Goal: Transaction & Acquisition: Purchase product/service

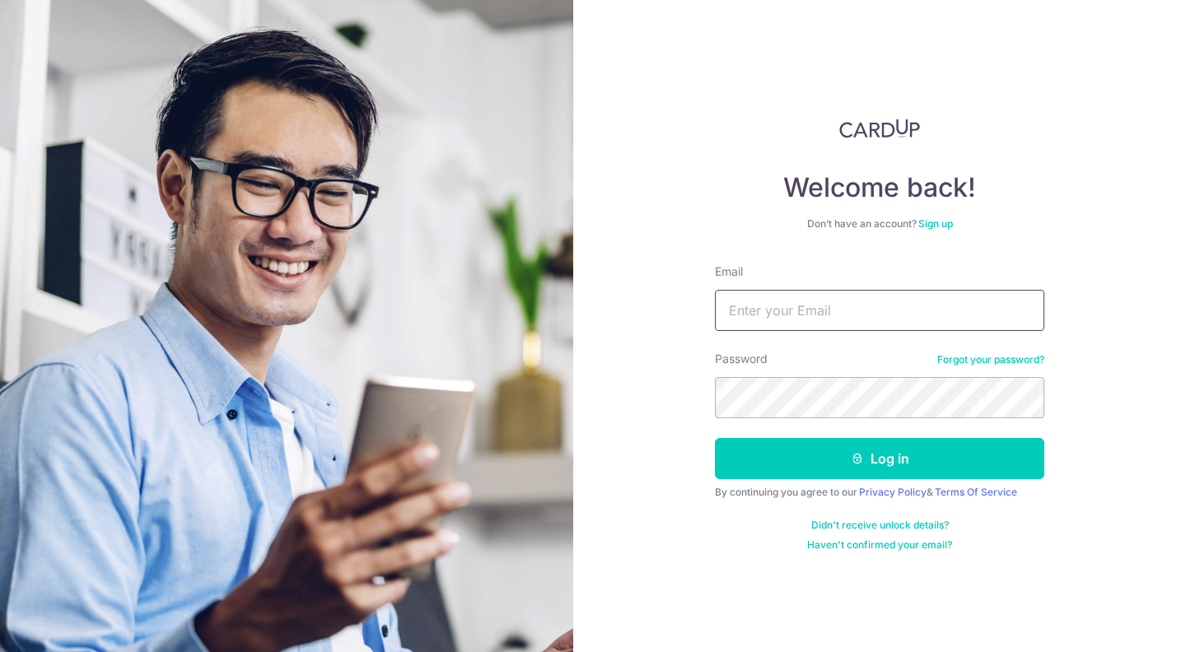
type input "[EMAIL_ADDRESS][DOMAIN_NAME]"
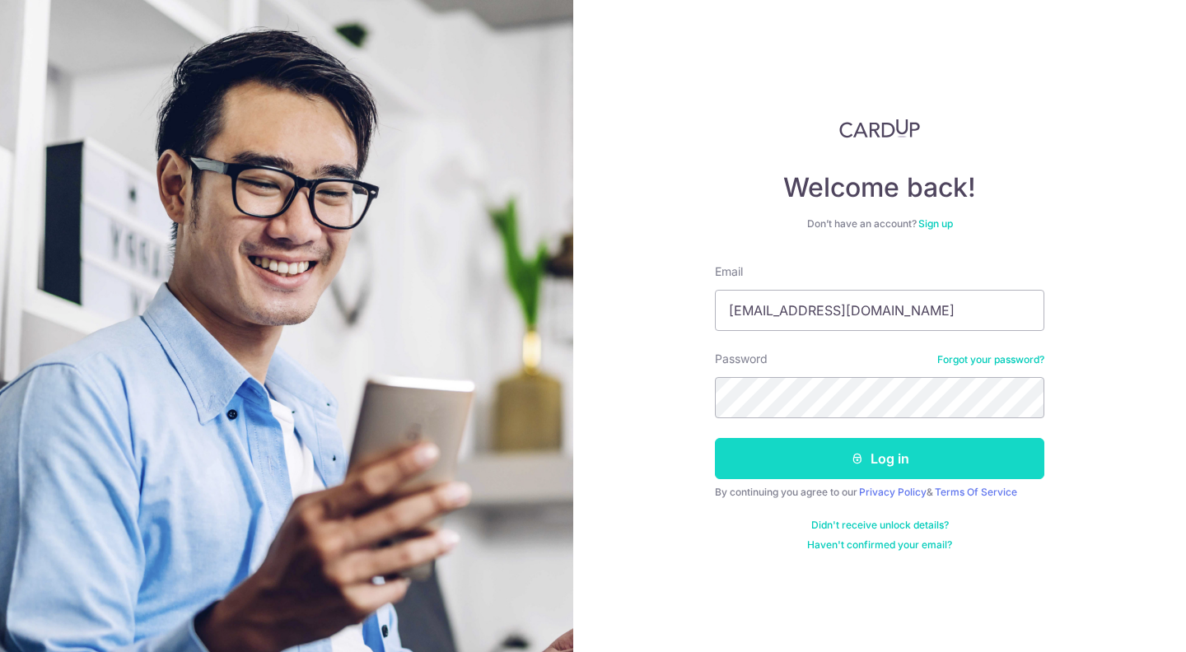
click at [796, 460] on button "Log in" at bounding box center [879, 458] width 329 height 41
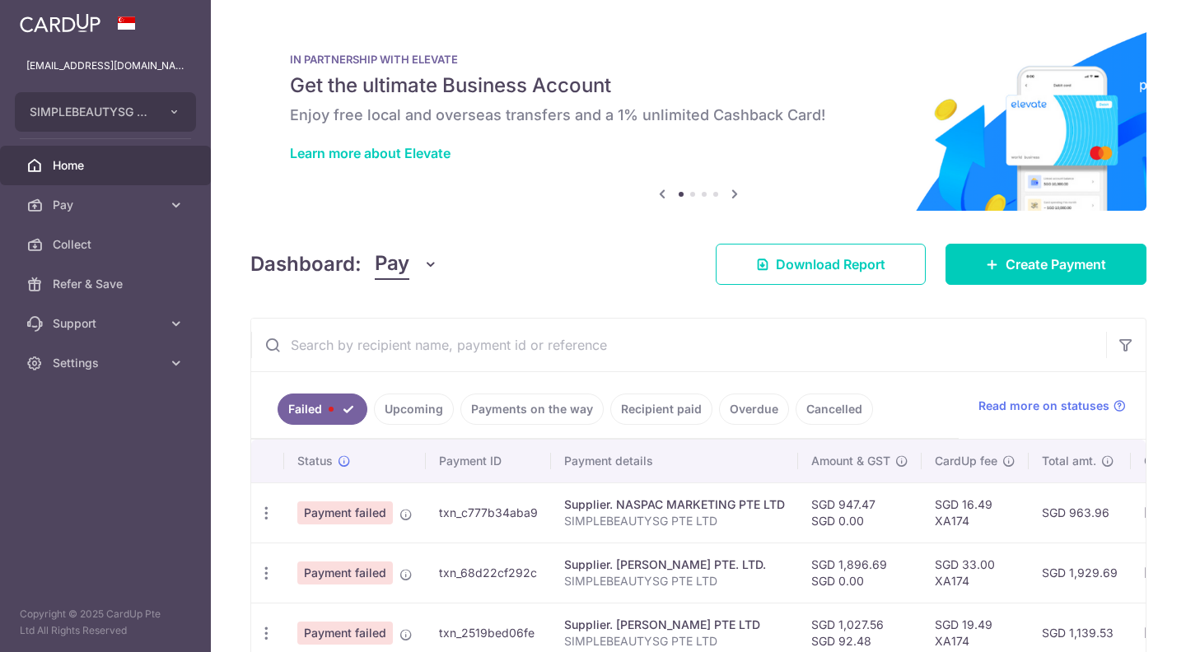
scroll to position [96, 0]
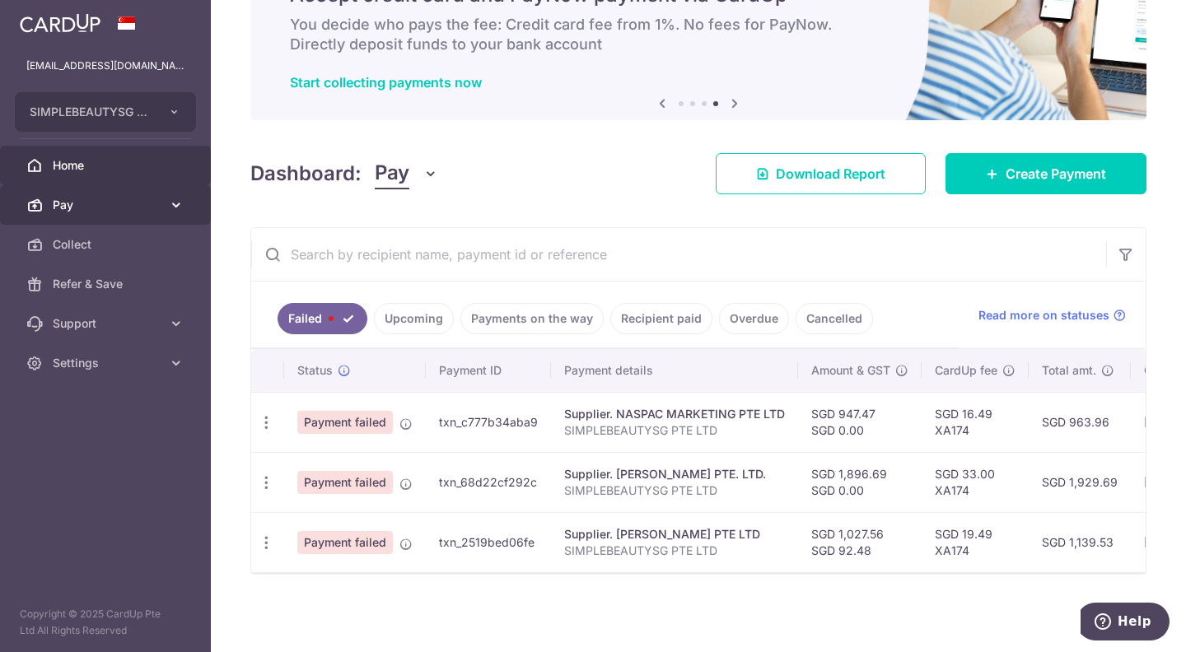
click at [104, 208] on span "Pay" at bounding box center [107, 205] width 109 height 16
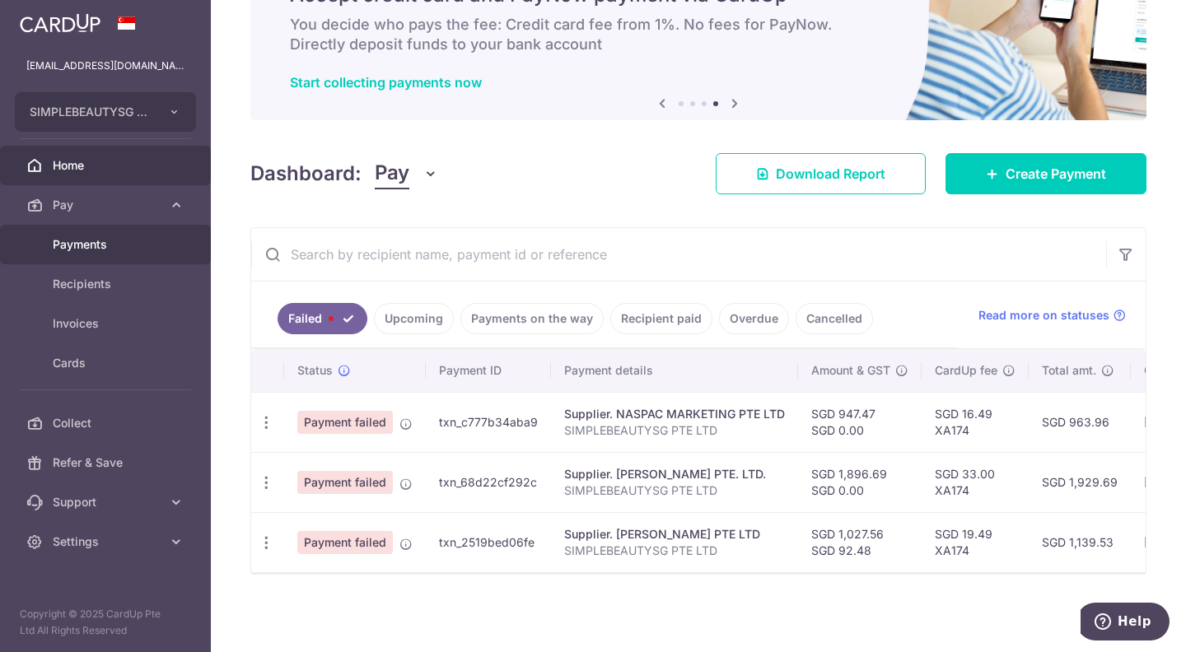
click at [138, 242] on span "Payments" at bounding box center [107, 244] width 109 height 16
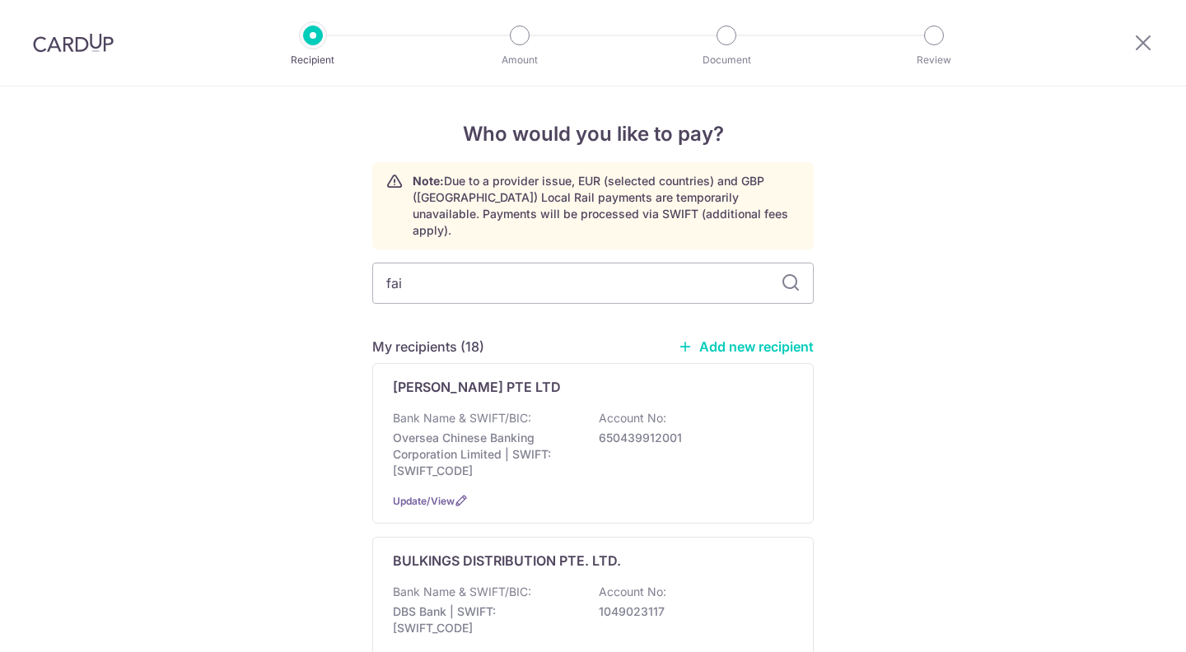
type input "fain"
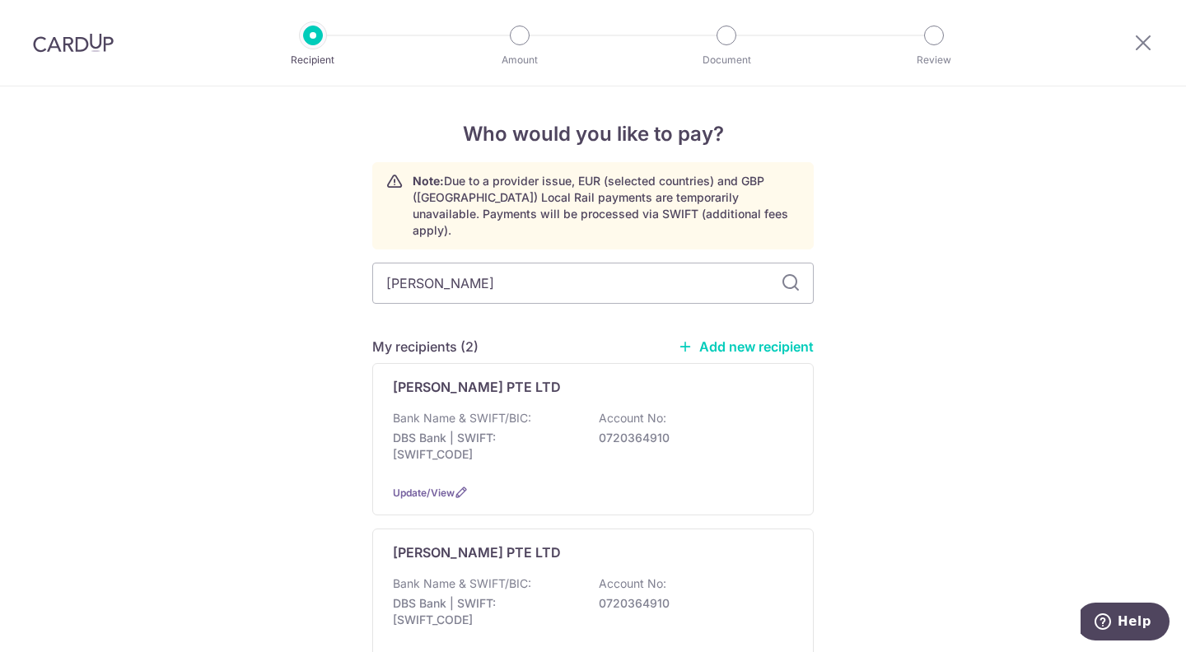
click at [459, 380] on div "FAIN PTE LTD Bank Name & SWIFT/BIC: DBS Bank | SWIFT: DBSSSGSGXXX Account No: 0…" at bounding box center [592, 439] width 441 height 152
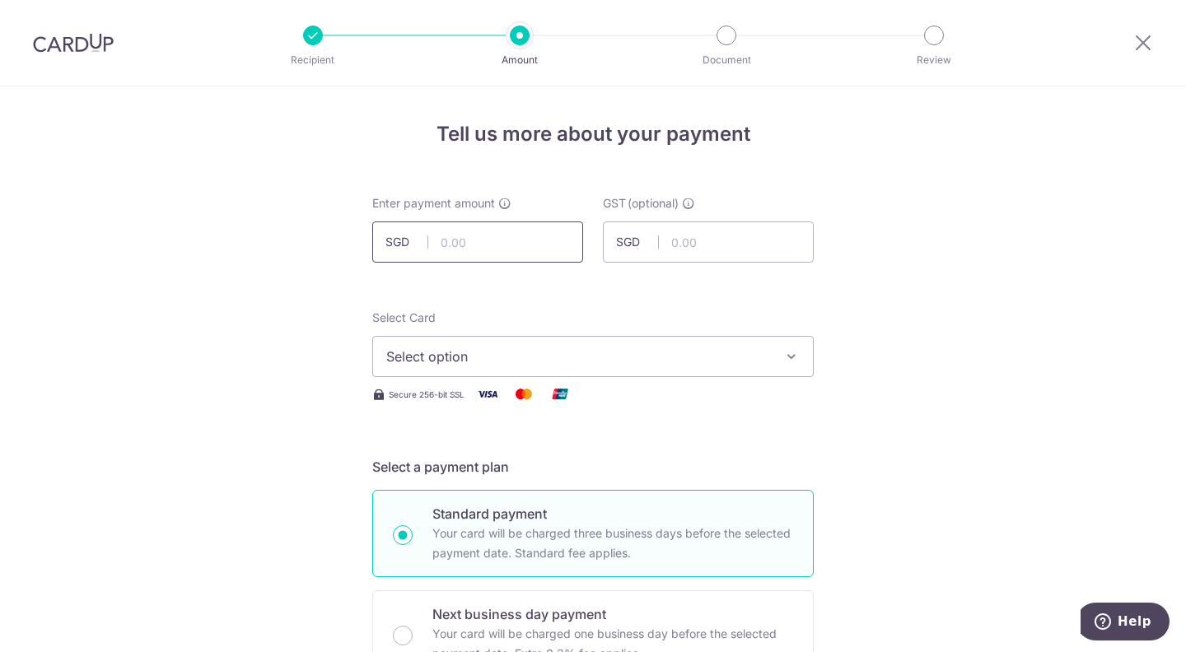
click at [478, 253] on input "text" at bounding box center [477, 242] width 211 height 41
paste input "474.60"
type input "474.60"
click at [775, 250] on input "text" at bounding box center [708, 242] width 211 height 41
paste input "42.71"
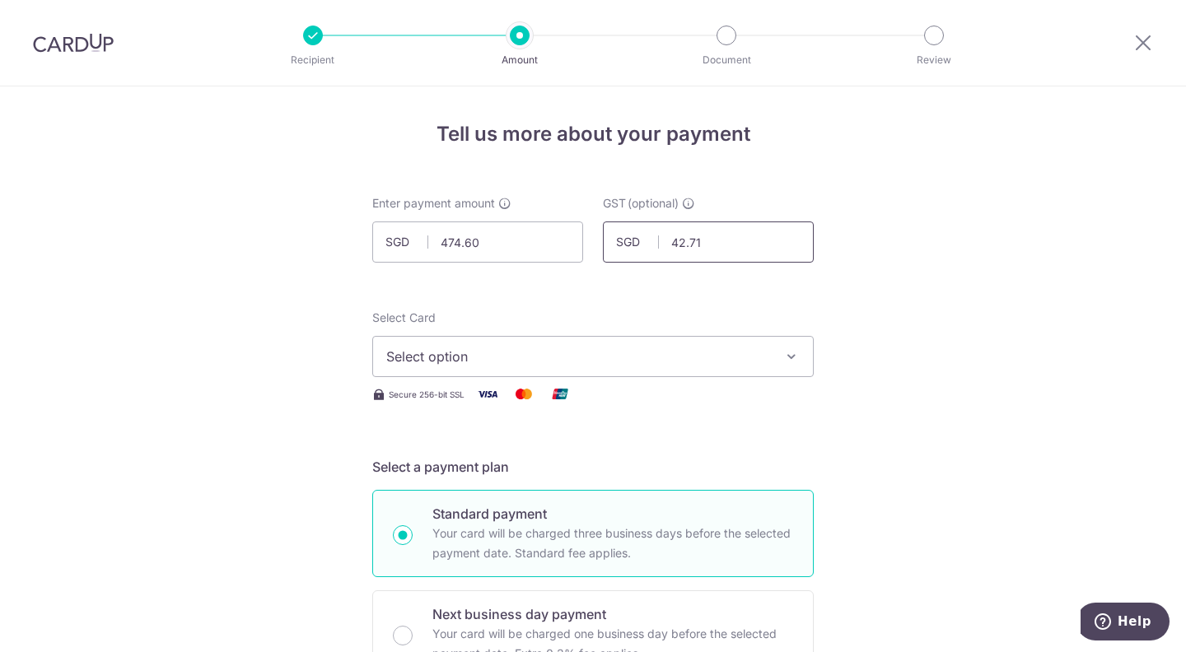
type input "42.71"
click at [747, 348] on span "Select option" at bounding box center [578, 357] width 384 height 20
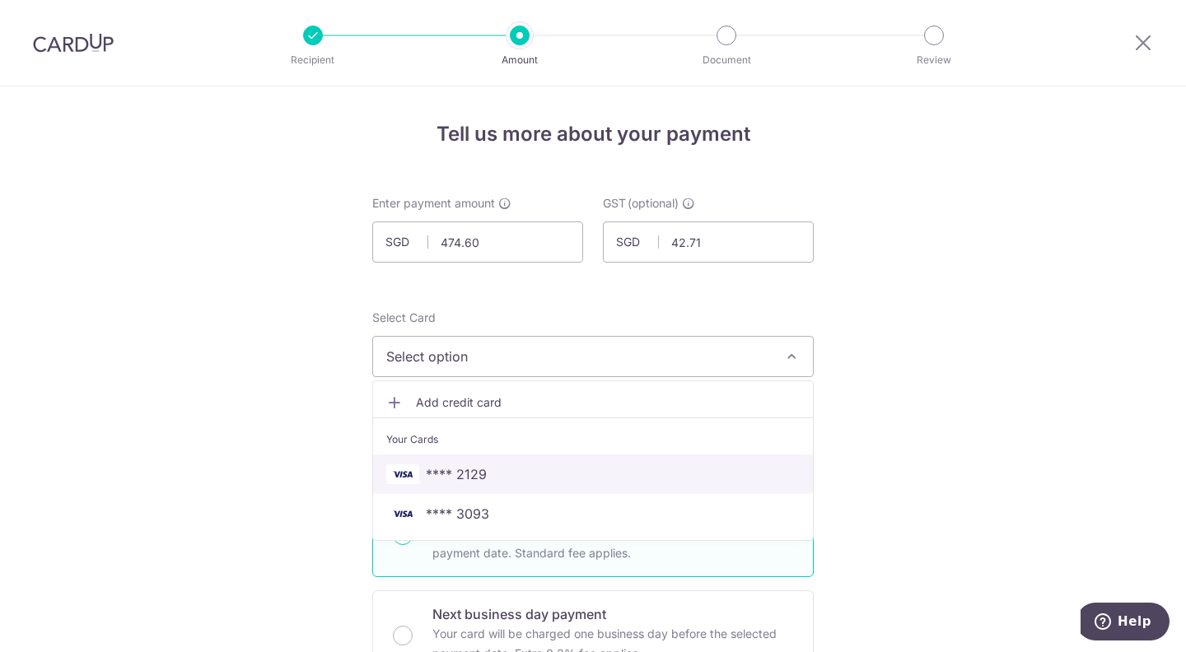
click at [692, 475] on span "**** 2129" at bounding box center [592, 475] width 413 height 20
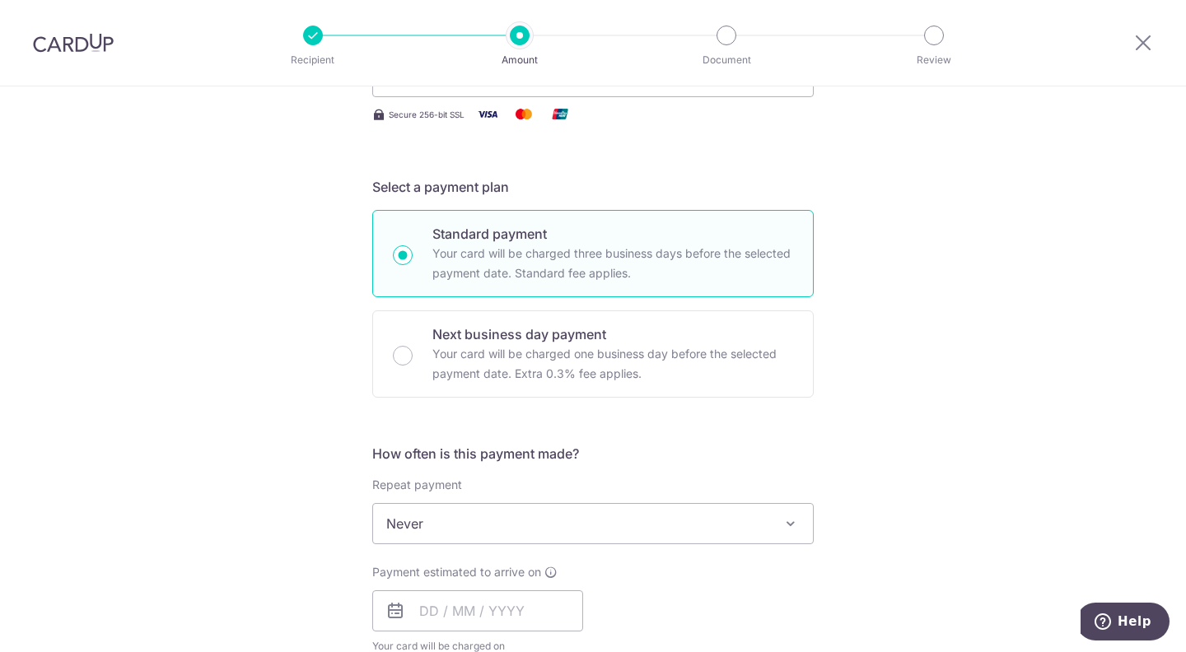
scroll to position [415, 0]
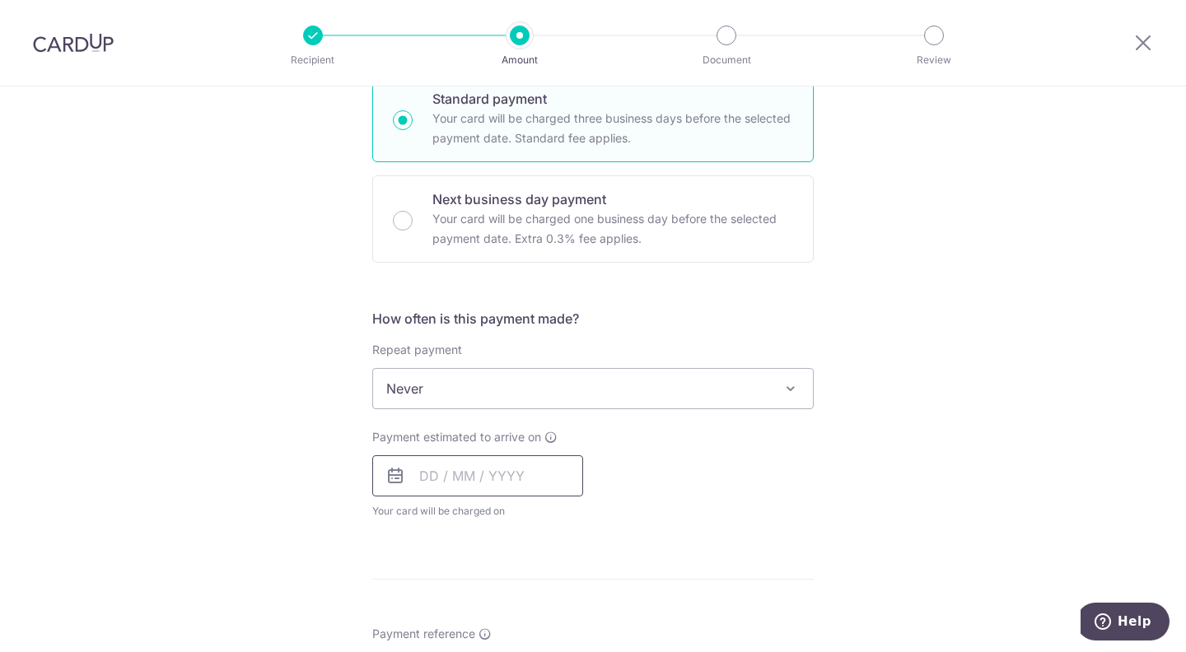
click at [526, 464] on input "text" at bounding box center [477, 475] width 211 height 41
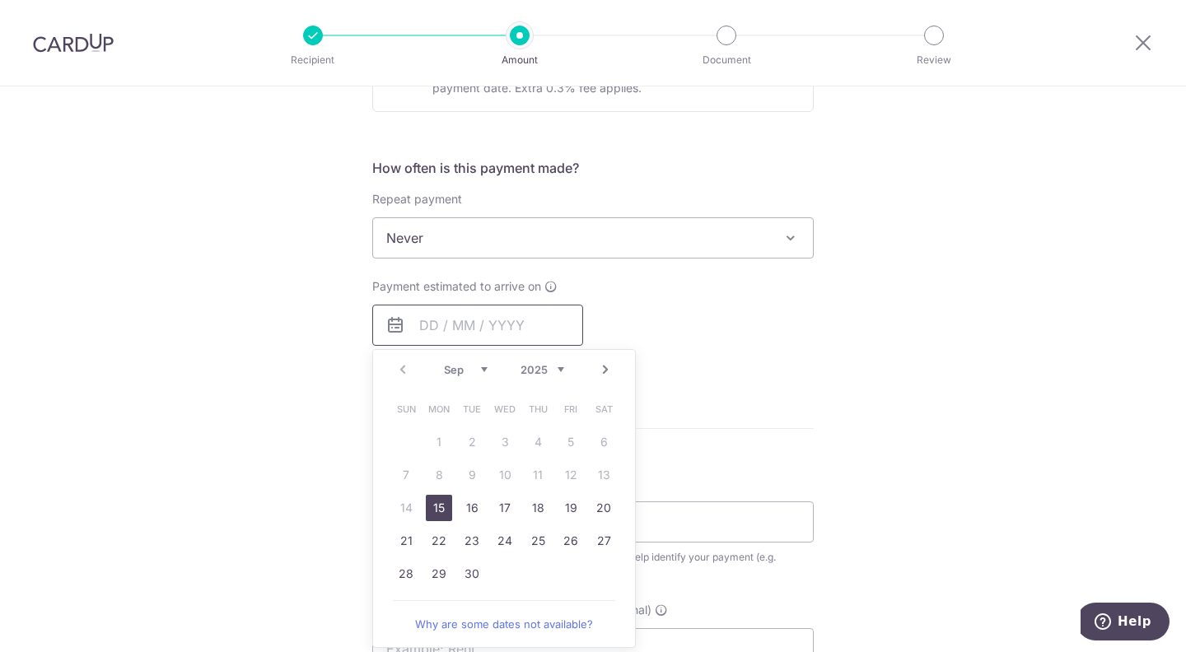
scroll to position [567, 0]
click at [498, 505] on link "17" at bounding box center [505, 507] width 26 height 26
type input "[DATE]"
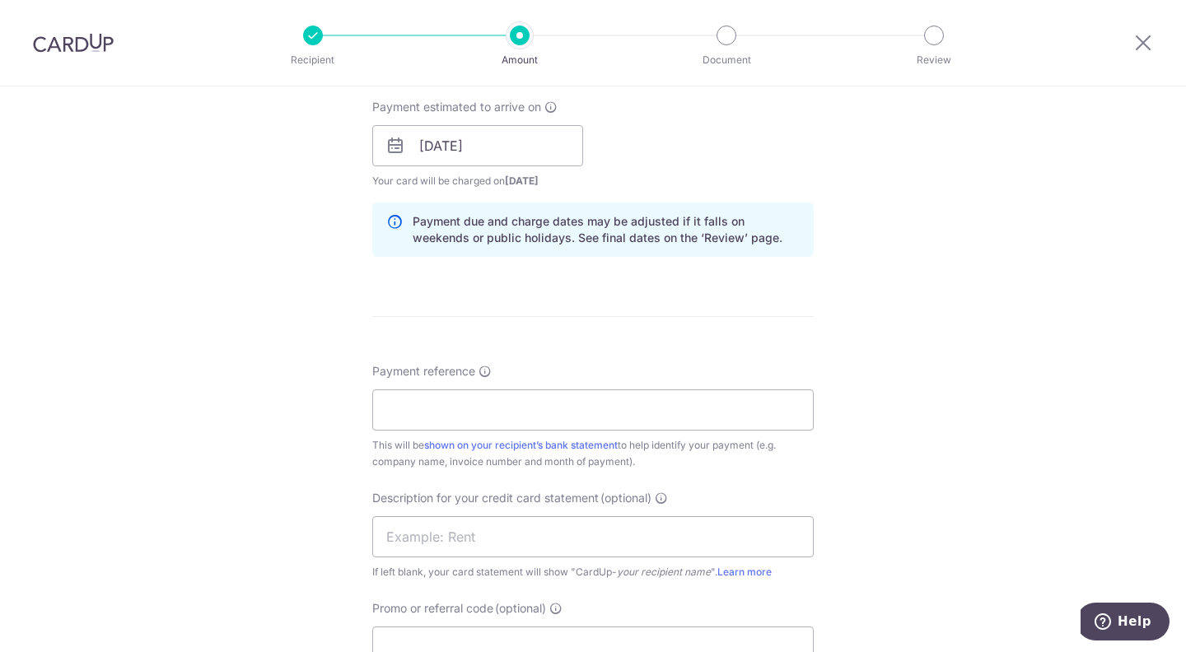
scroll to position [747, 0]
click at [483, 418] on input "Payment reference" at bounding box center [592, 408] width 441 height 41
click at [522, 408] on input "SIMPLEBEAUTYSG PTE LTD" at bounding box center [592, 408] width 441 height 41
type input "SIMPLEBEAUTYSG PTE LTD"
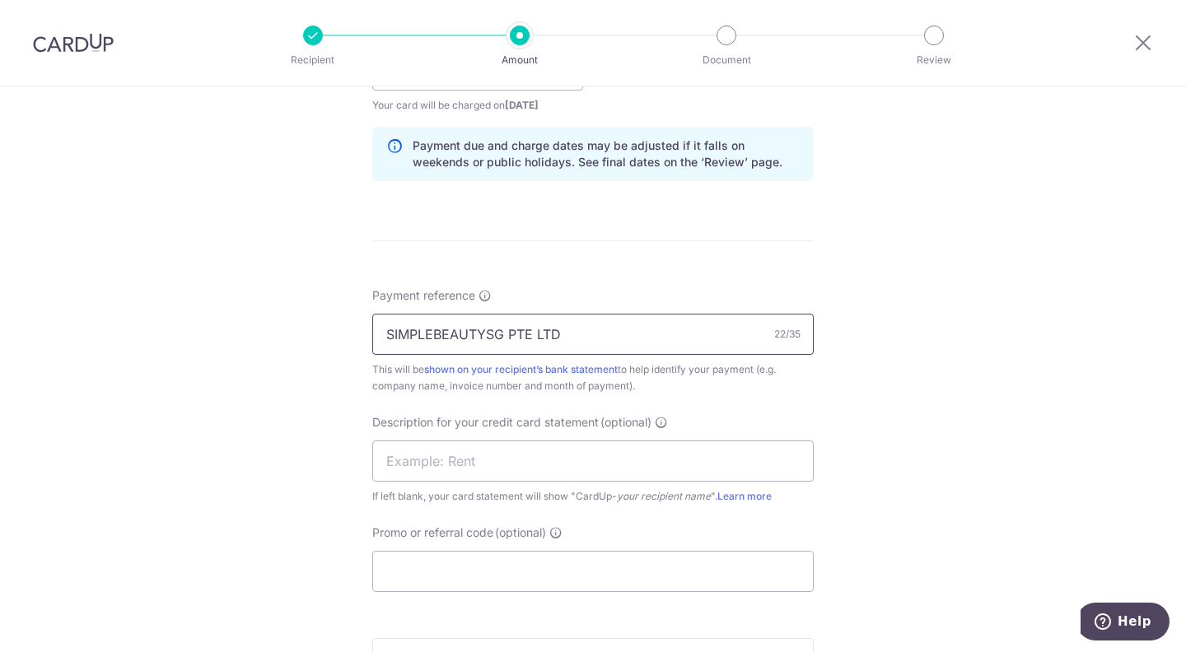
scroll to position [909, 0]
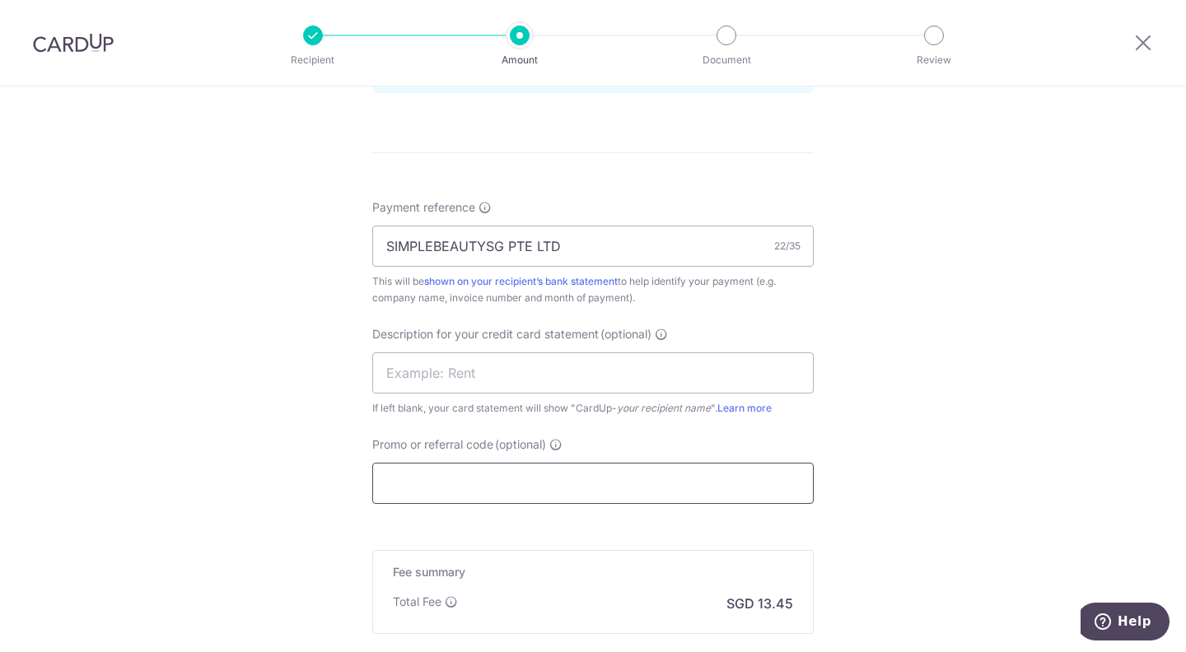
click at [522, 488] on input "Promo or referral code (optional)" at bounding box center [592, 483] width 441 height 41
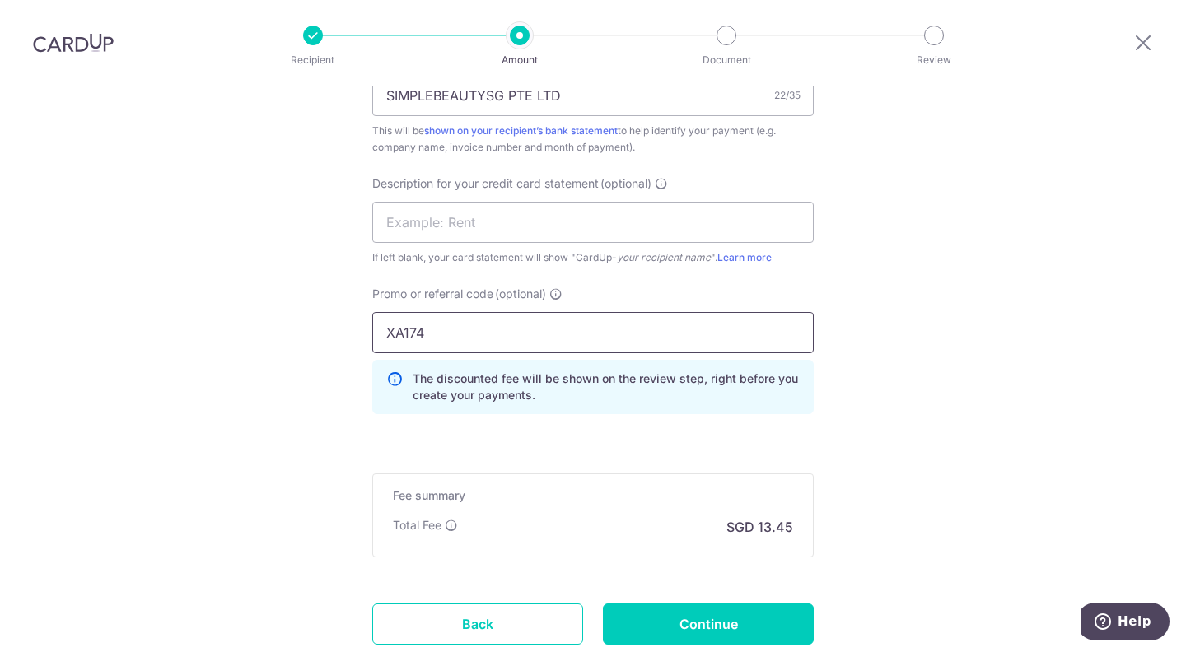
scroll to position [1176, 0]
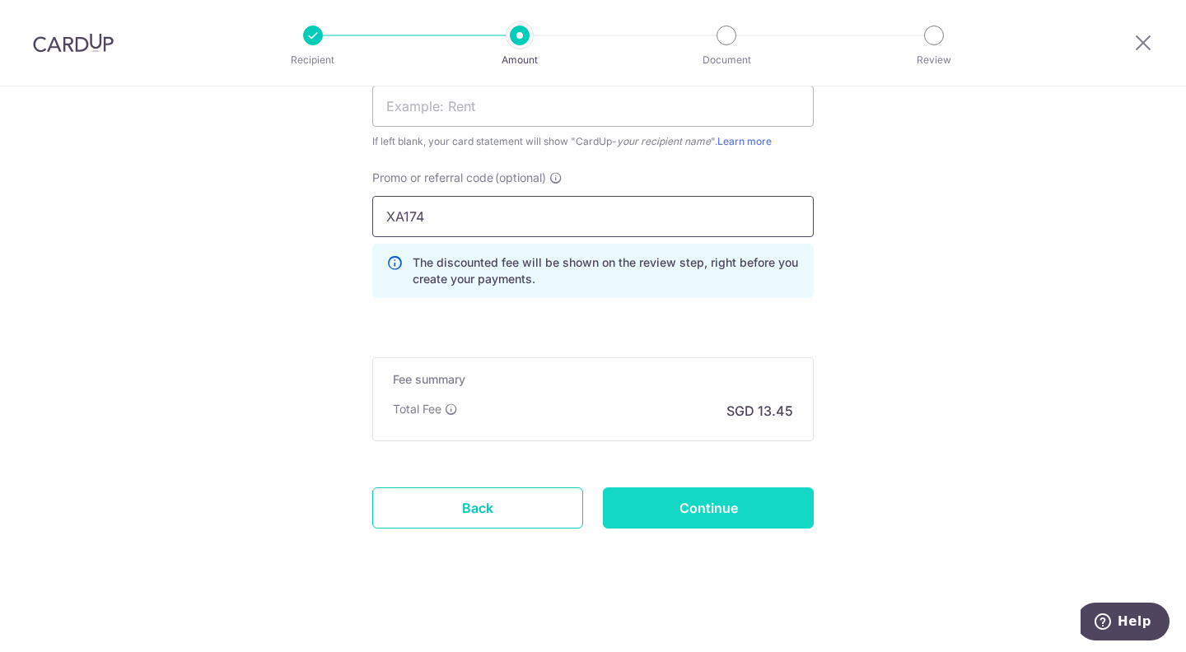
type input "XA174"
click at [766, 500] on input "Continue" at bounding box center [708, 508] width 211 height 41
type input "Create Schedule"
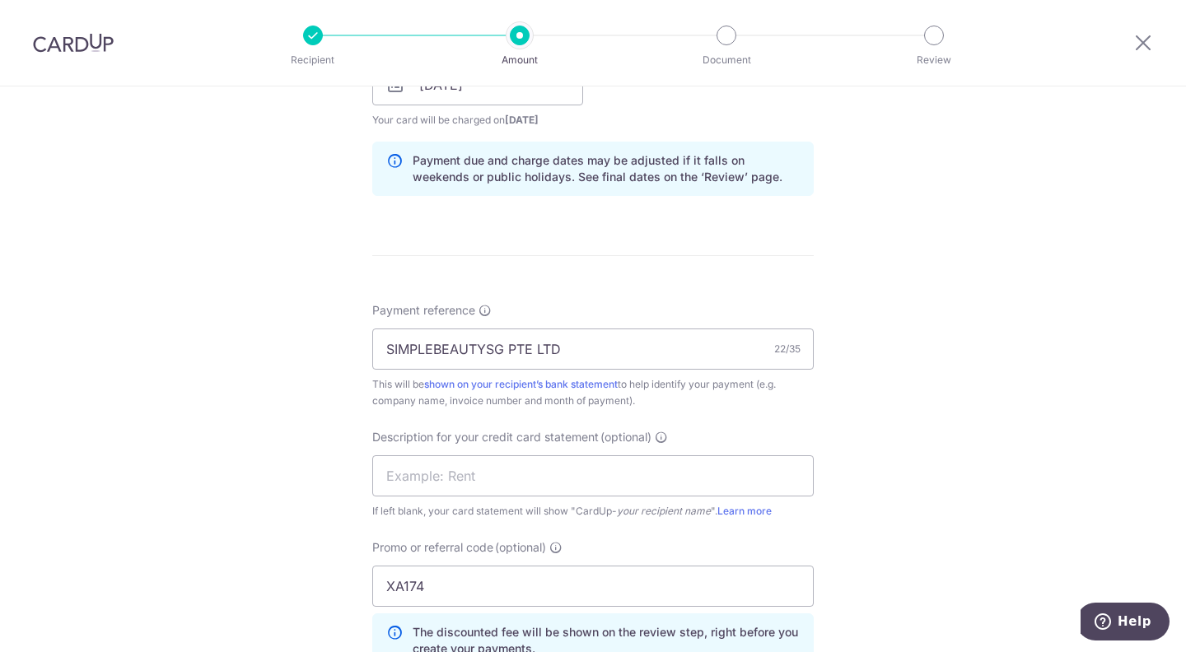
scroll to position [801, 0]
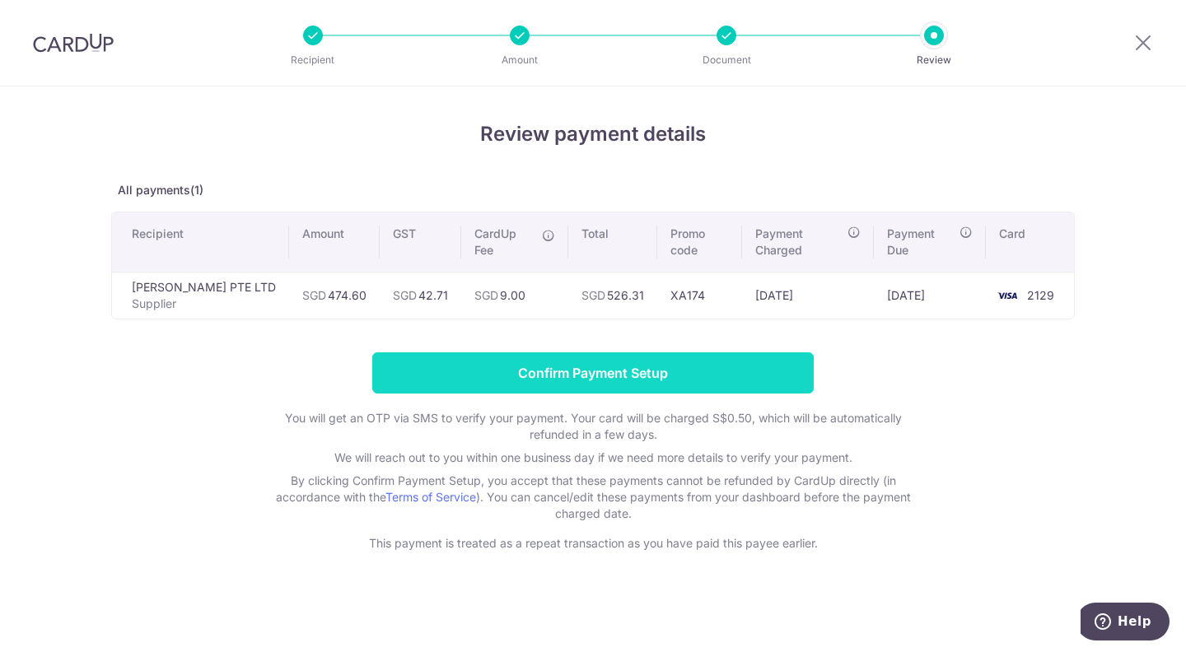
click at [786, 355] on input "Confirm Payment Setup" at bounding box center [592, 372] width 441 height 41
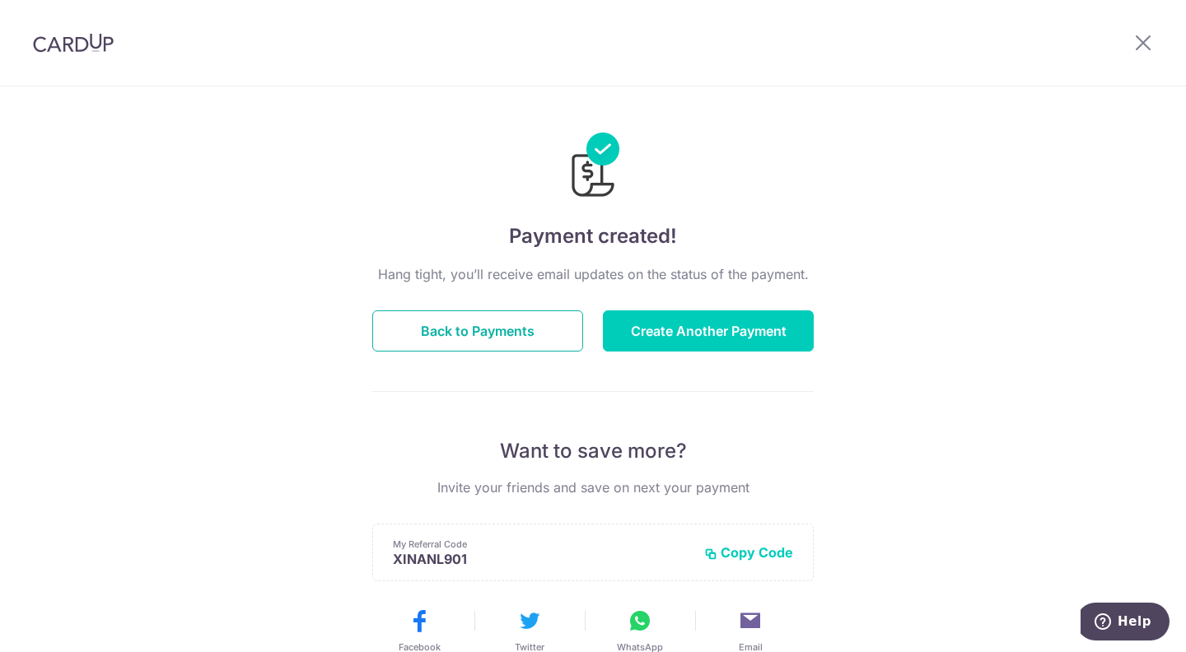
click at [518, 334] on button "Back to Payments" at bounding box center [477, 330] width 211 height 41
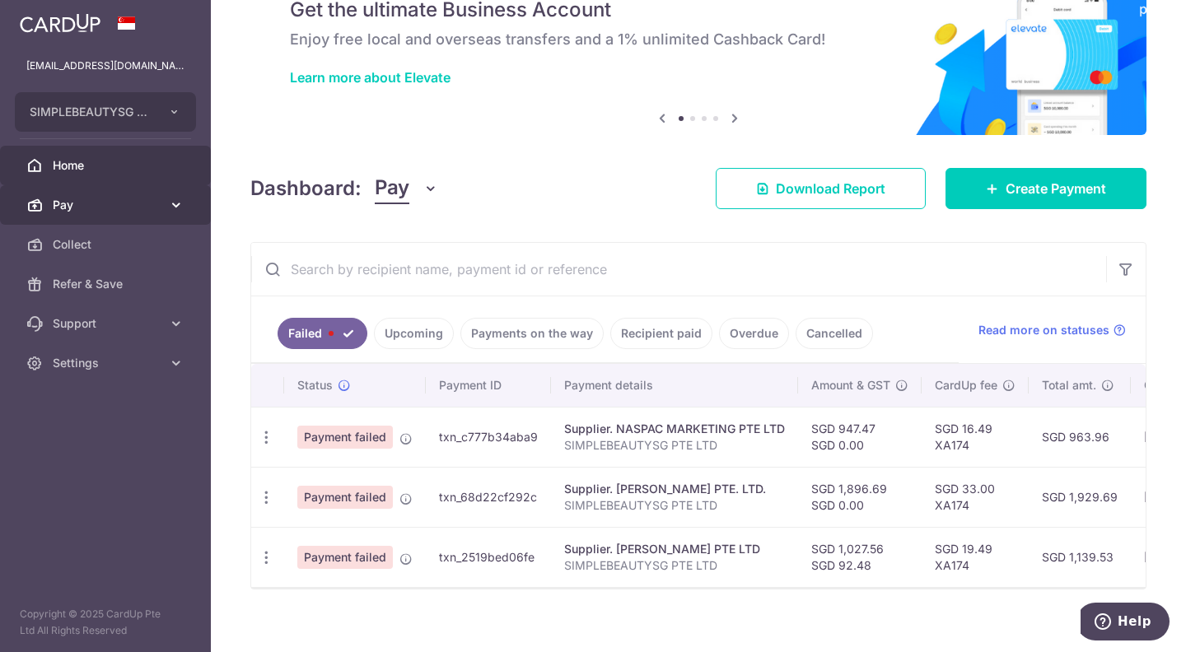
click at [105, 203] on span "Pay" at bounding box center [107, 205] width 109 height 16
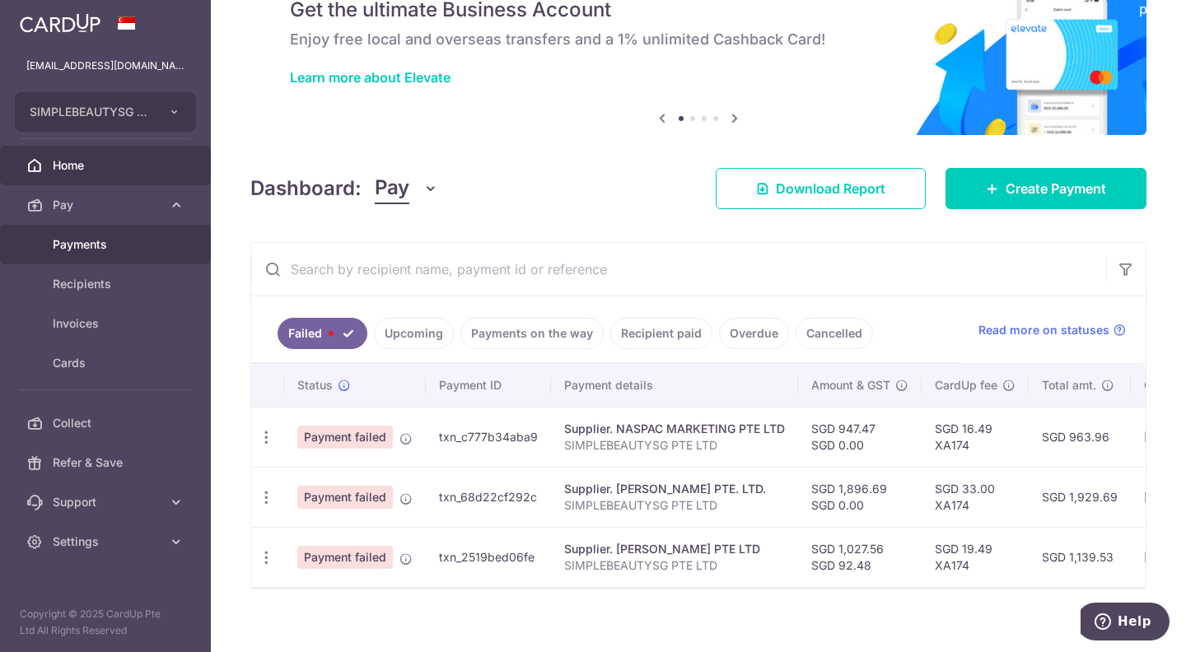
click at [102, 240] on div at bounding box center [598, 329] width 1197 height 659
click at [404, 337] on link "Upcoming" at bounding box center [414, 333] width 80 height 31
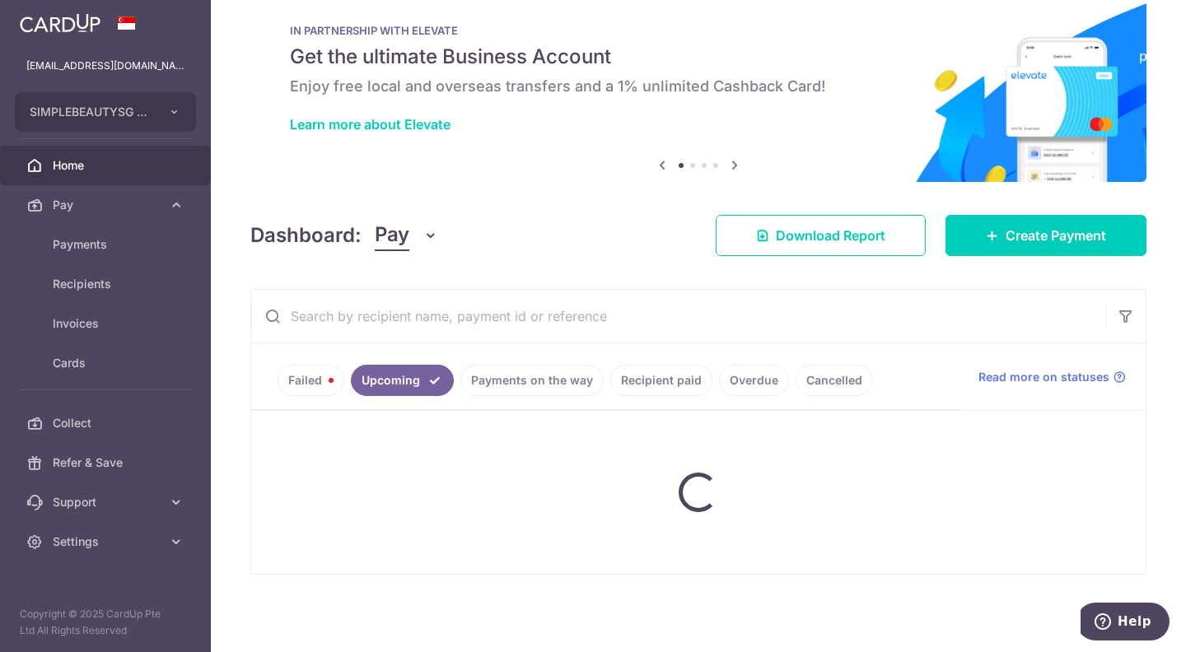
scroll to position [45, 0]
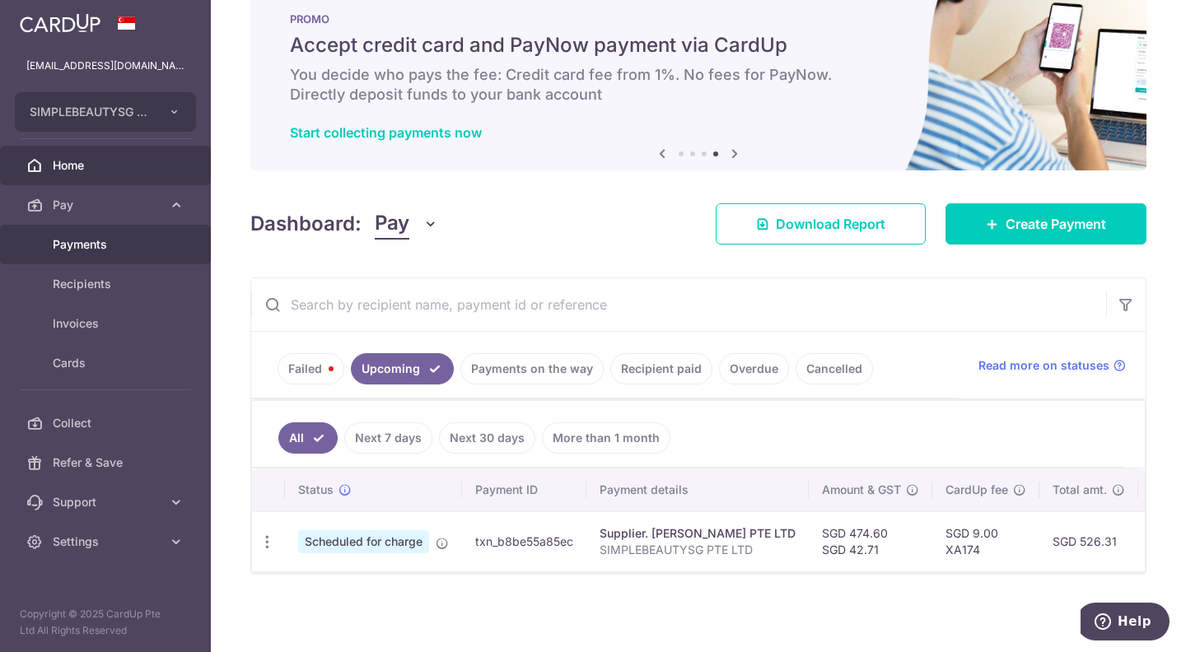
click at [110, 246] on span "Payments" at bounding box center [107, 244] width 109 height 16
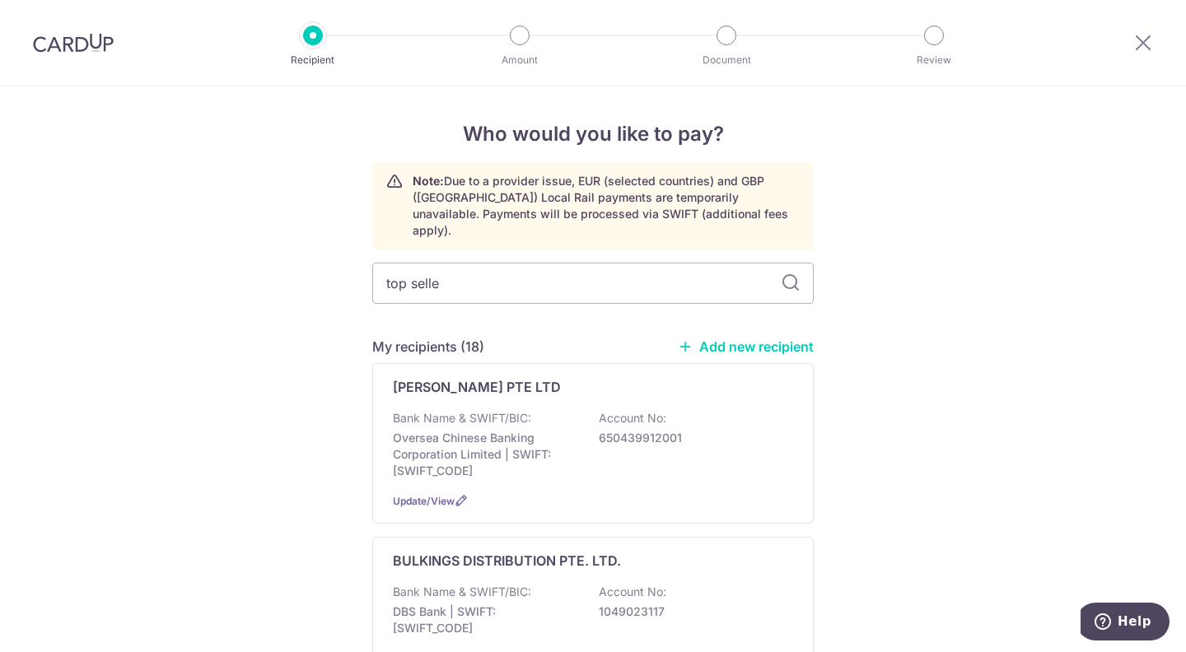
type input "top seller"
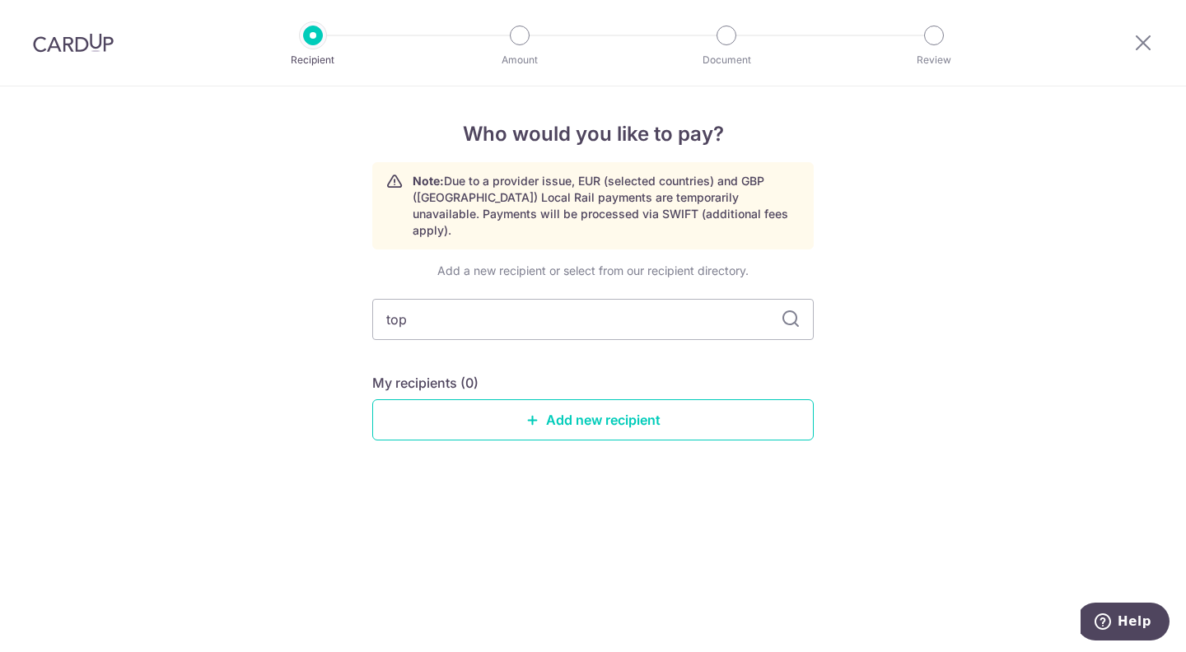
type input "top"
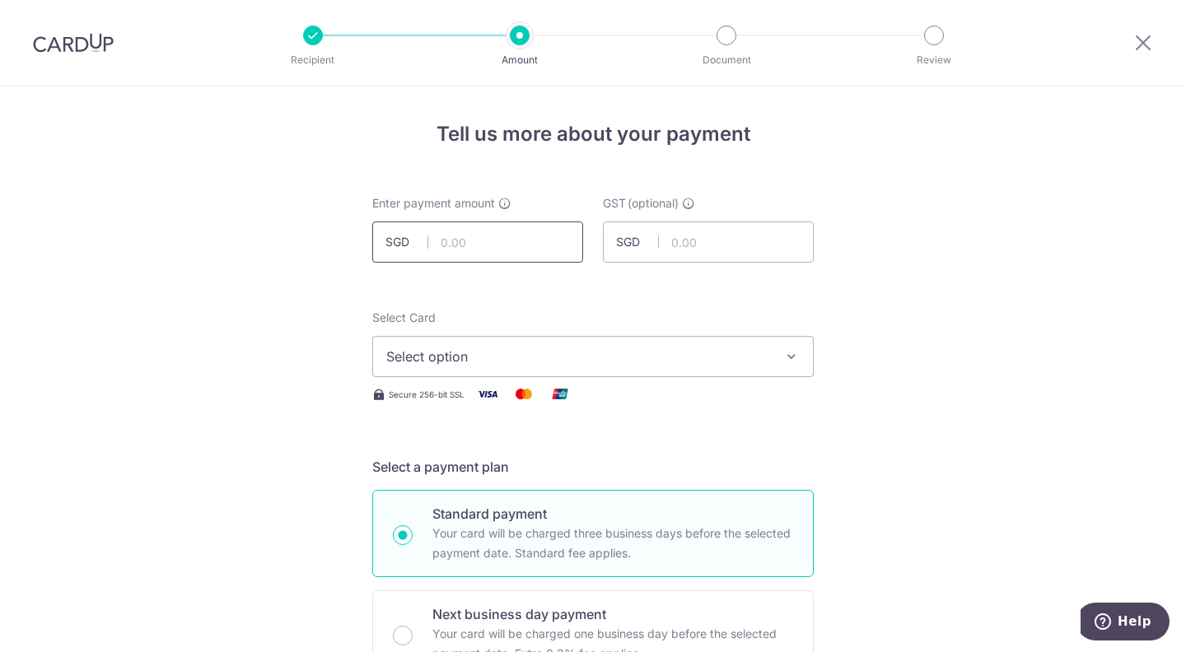
click at [507, 255] on input "text" at bounding box center [477, 242] width 211 height 41
type input "1,068.56"
type input "105.17"
click at [465, 233] on input "1,068.56" at bounding box center [477, 242] width 211 height 41
type input "1,168.56"
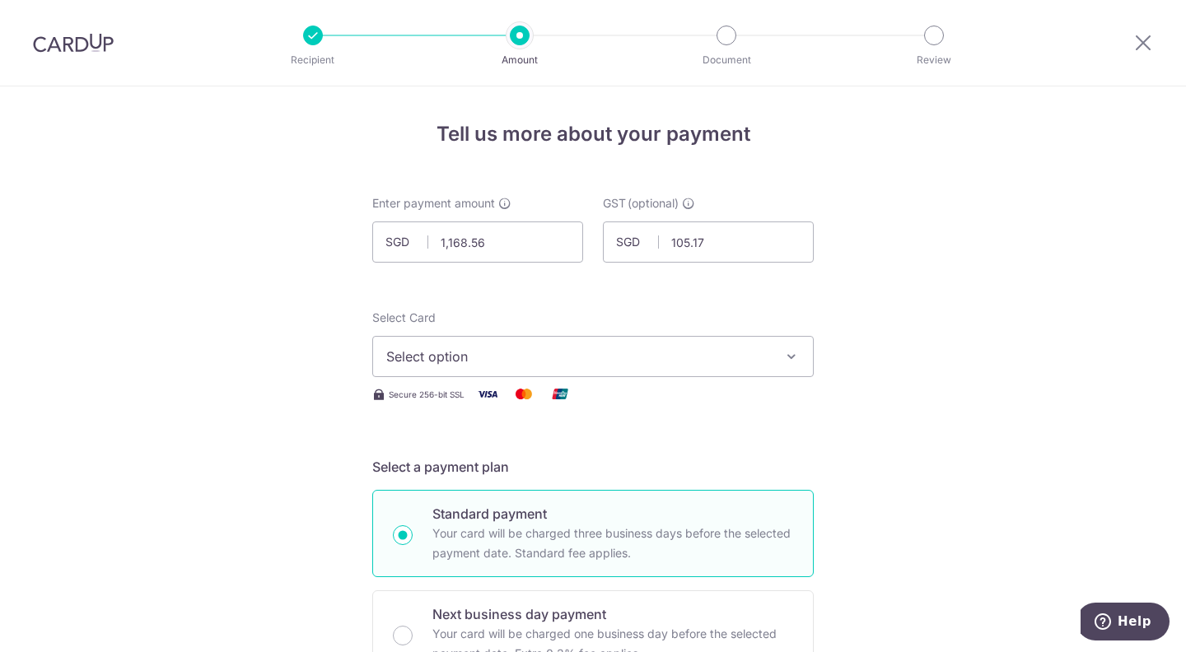
click at [433, 360] on span "Select option" at bounding box center [578, 357] width 384 height 20
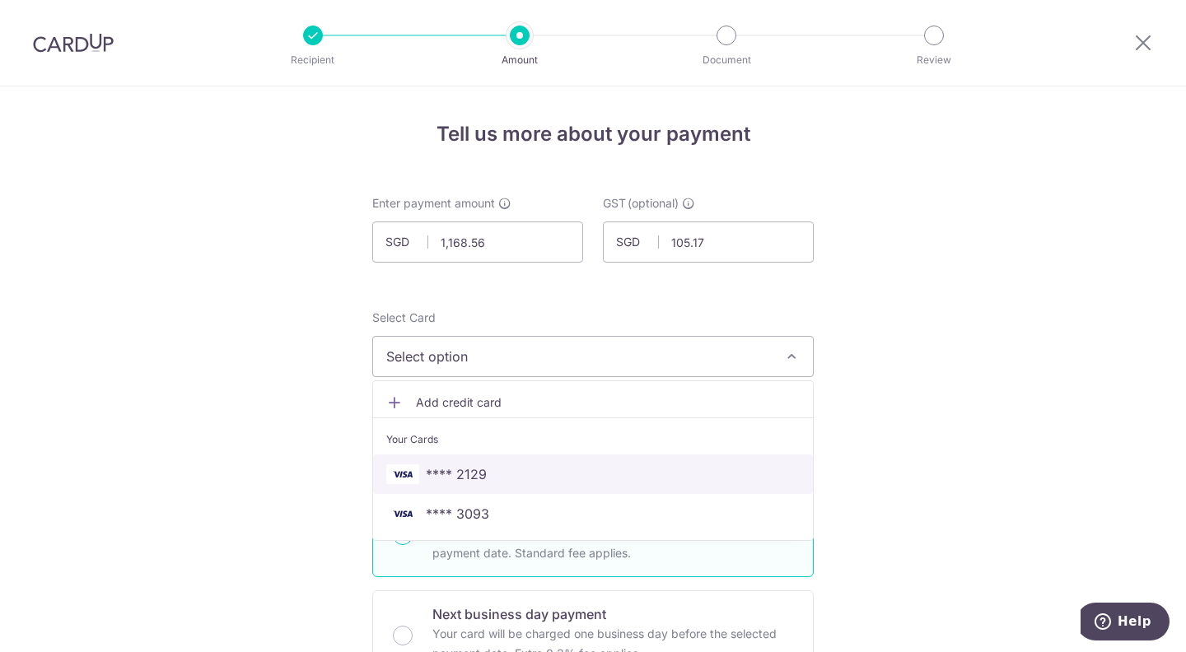
click at [458, 467] on span "**** 2129" at bounding box center [456, 475] width 61 height 20
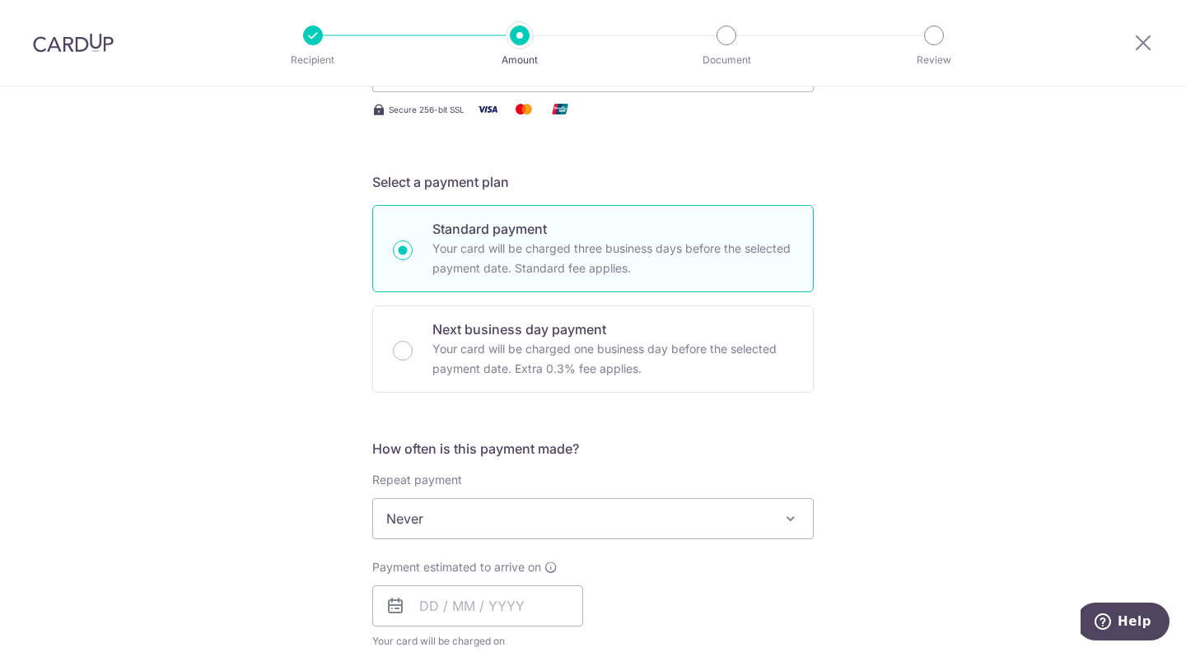
scroll to position [339, 0]
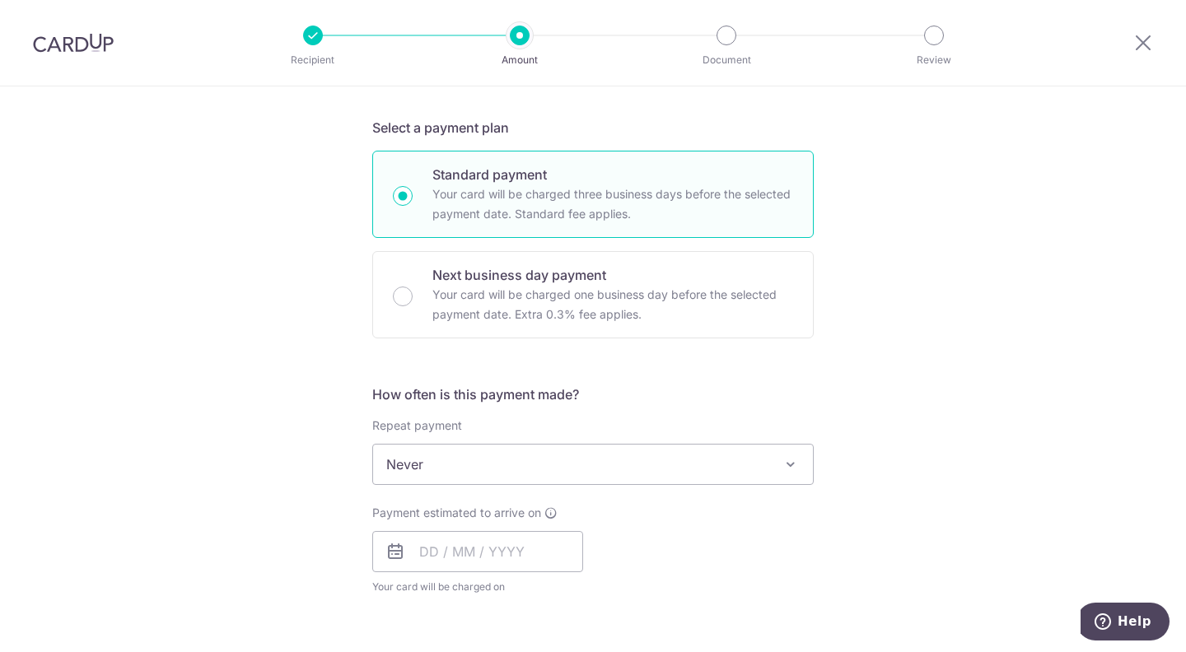
click at [458, 467] on span "Never" at bounding box center [593, 465] width 440 height 40
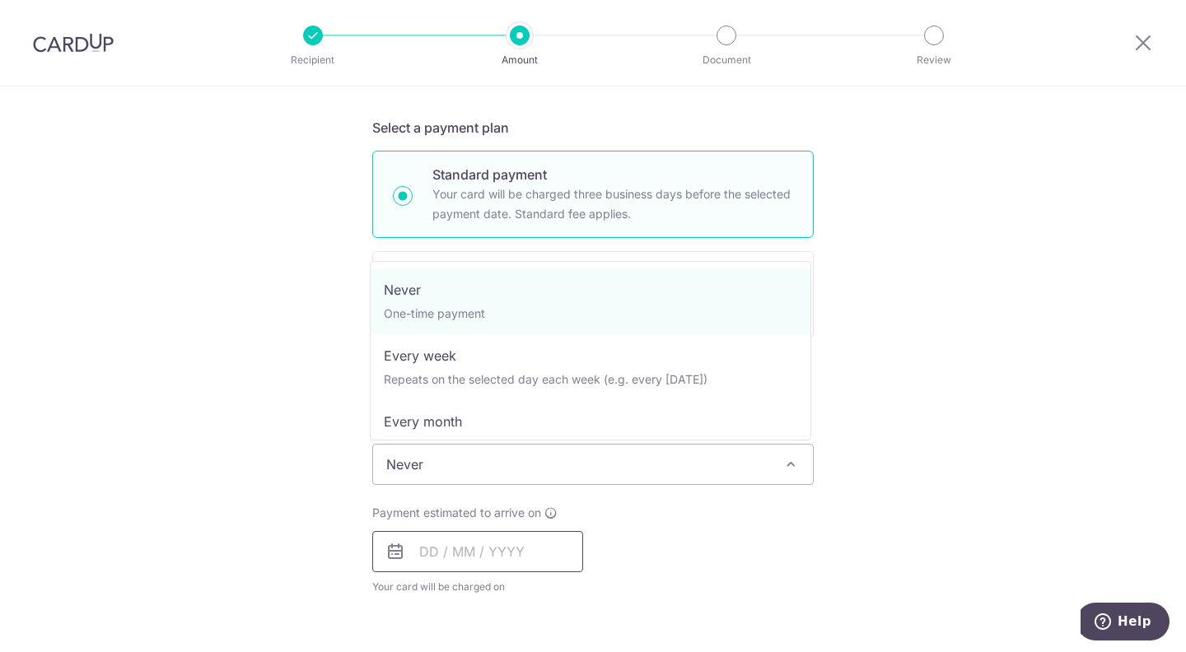
click at [467, 558] on input "text" at bounding box center [477, 551] width 211 height 41
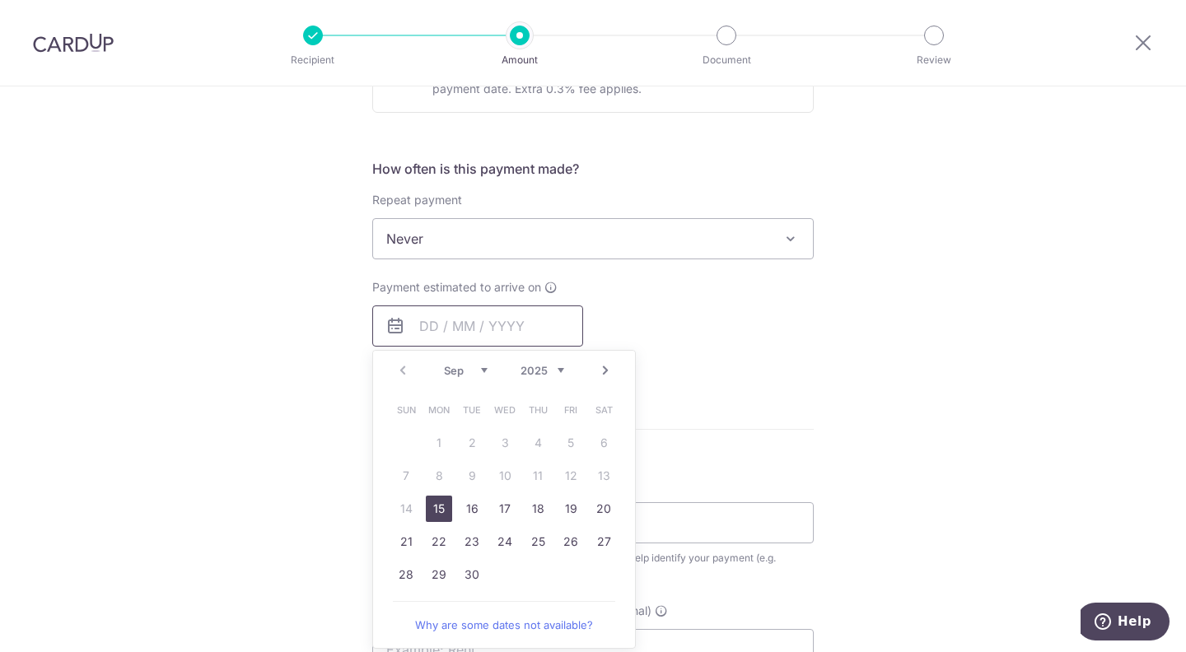
scroll to position [581, 0]
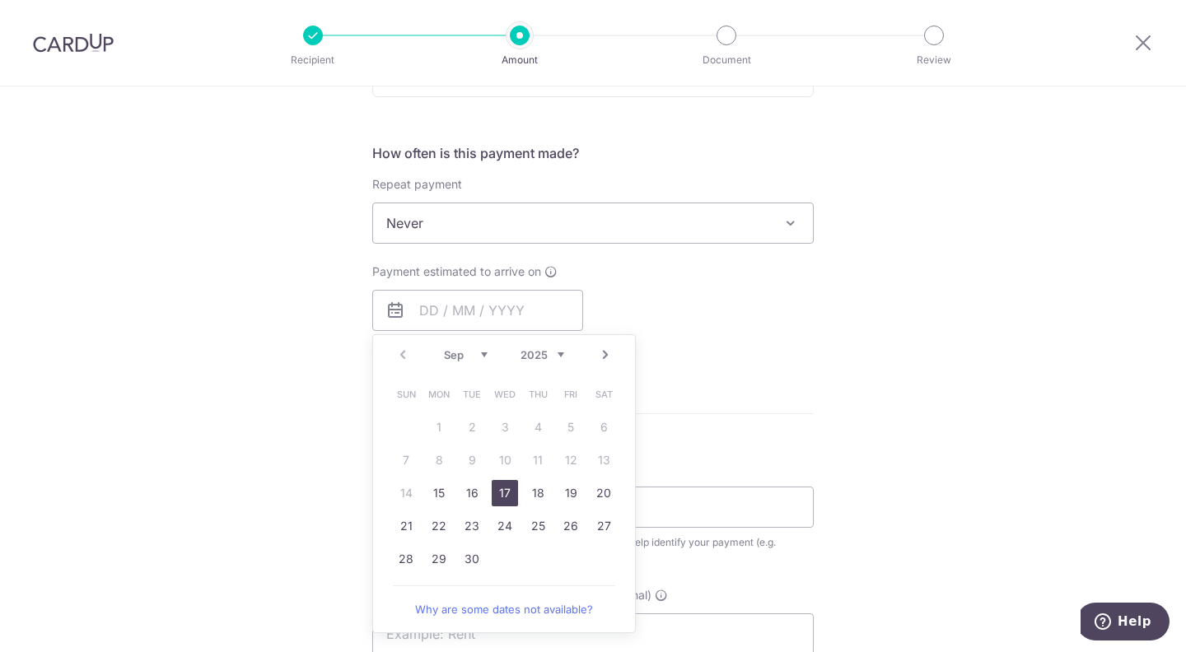
click at [502, 488] on link "17" at bounding box center [505, 493] width 26 height 26
type input "[DATE]"
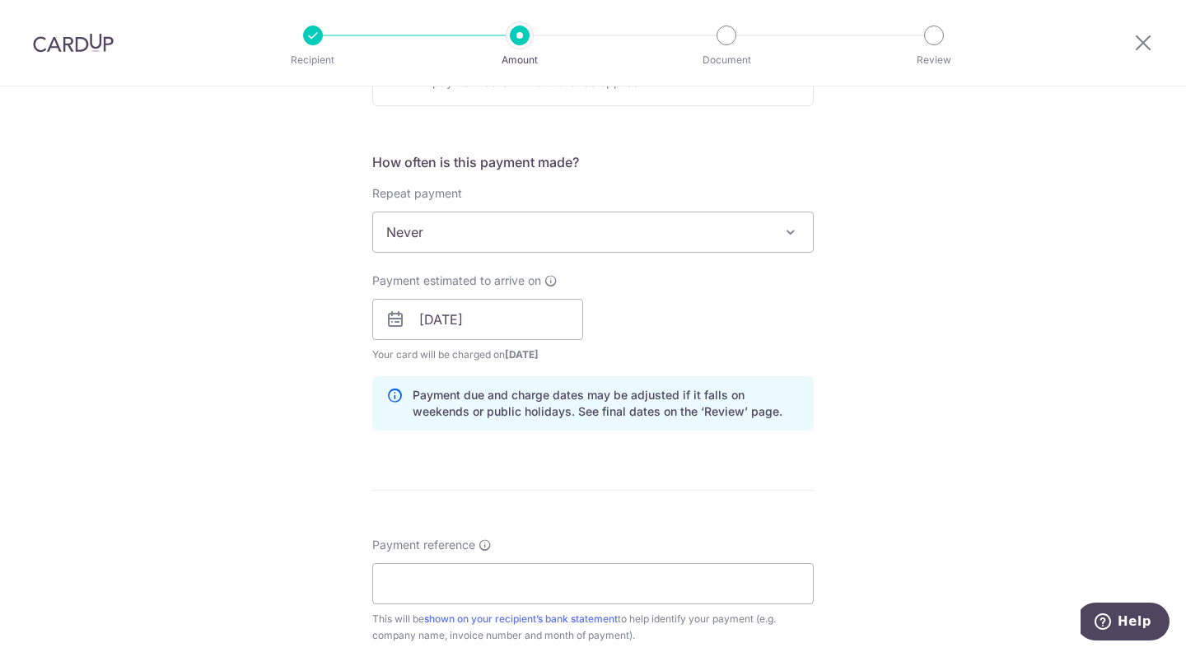
scroll to position [591, 0]
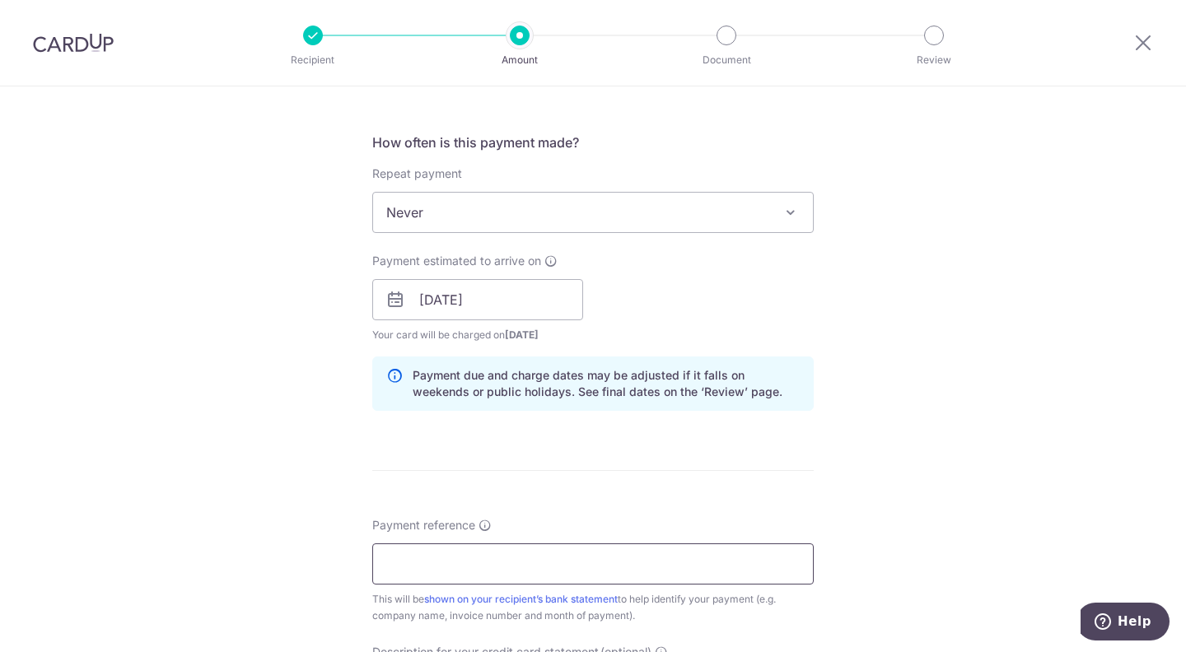
click at [505, 565] on input "Payment reference" at bounding box center [592, 564] width 441 height 41
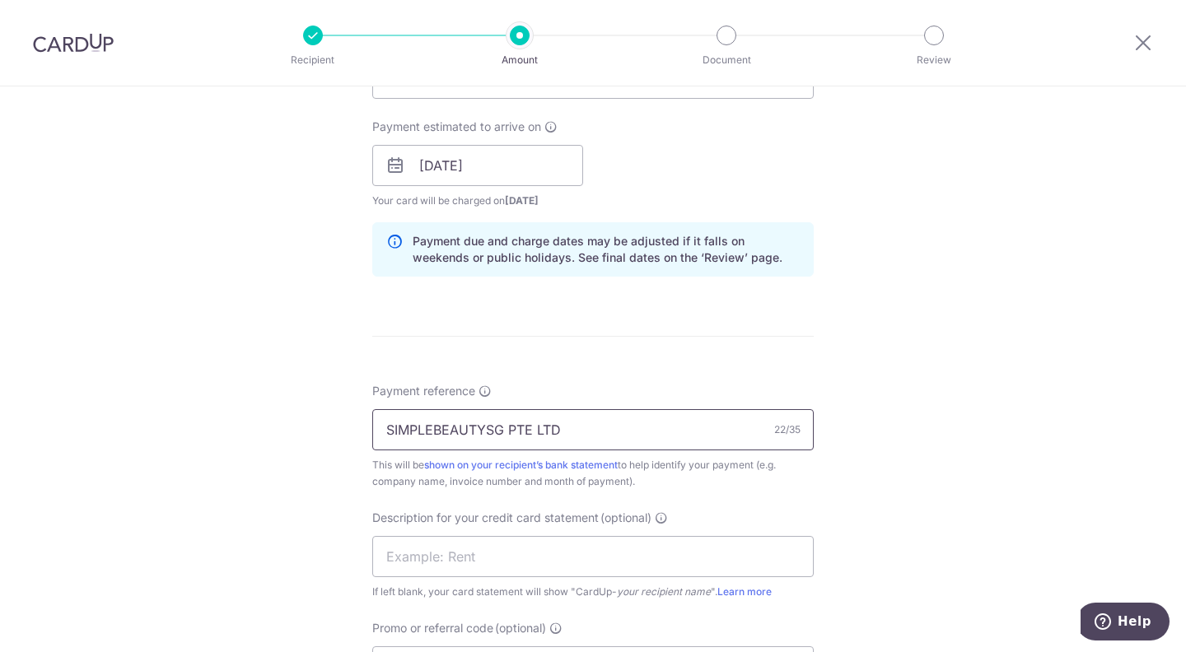
scroll to position [737, 0]
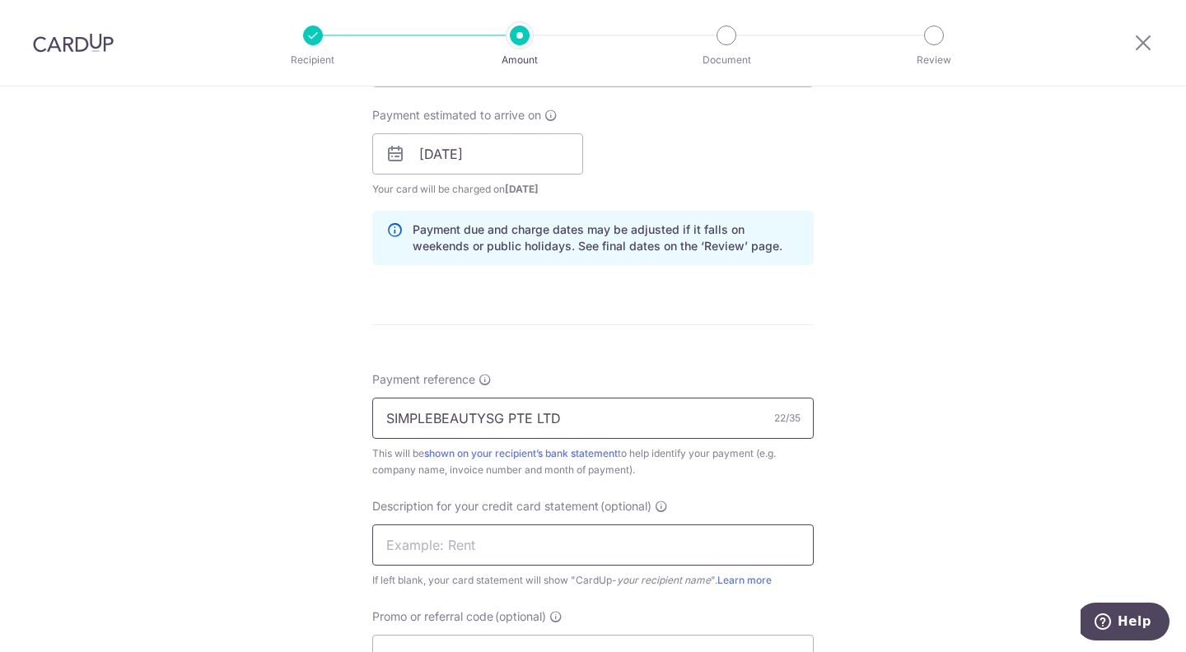
type input "SIMPLEBEAUTYSG PTE LTD"
click at [511, 551] on input "text" at bounding box center [592, 545] width 441 height 41
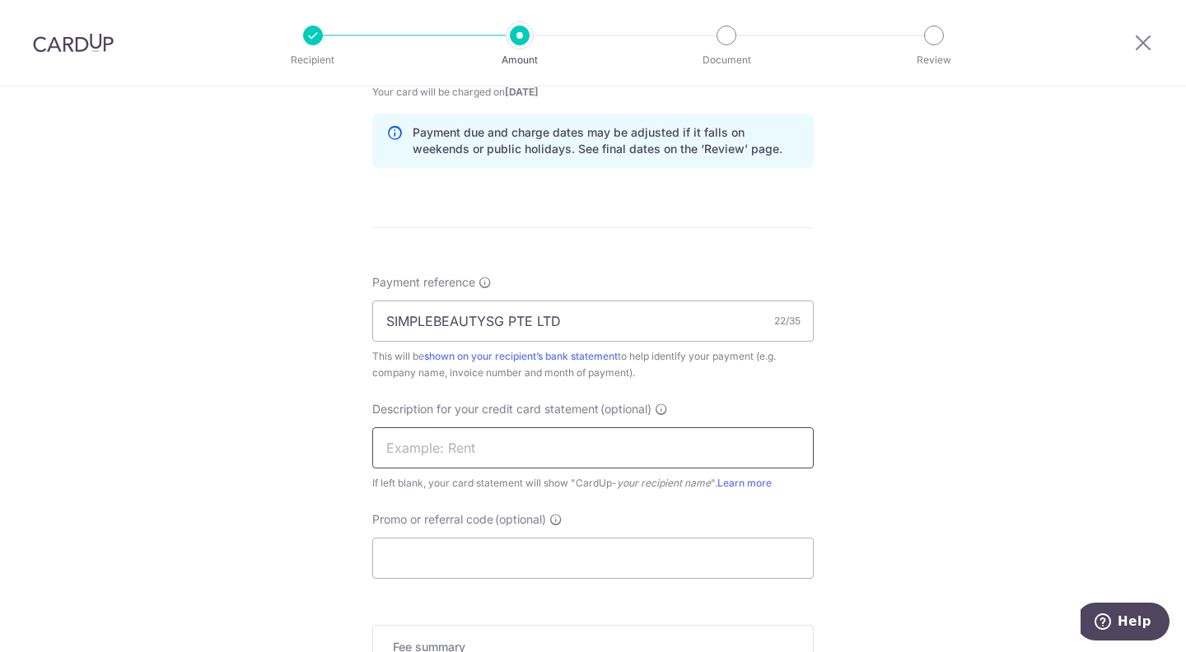
scroll to position [877, 0]
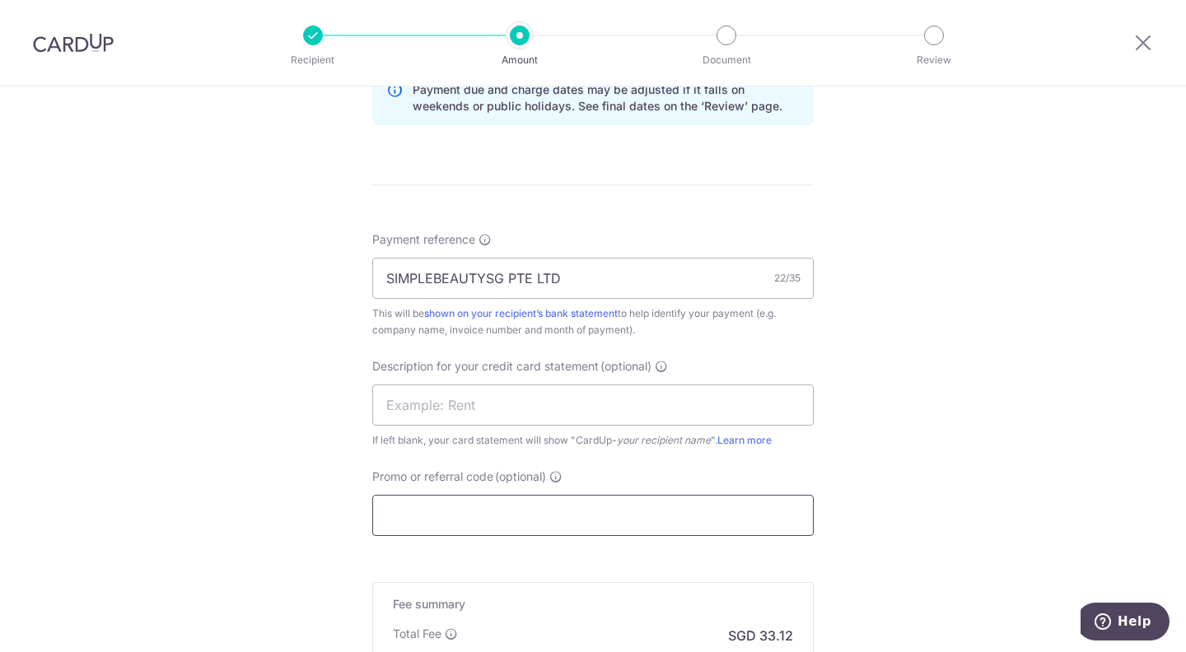
click at [535, 517] on input "Promo or referral code (optional)" at bounding box center [592, 515] width 441 height 41
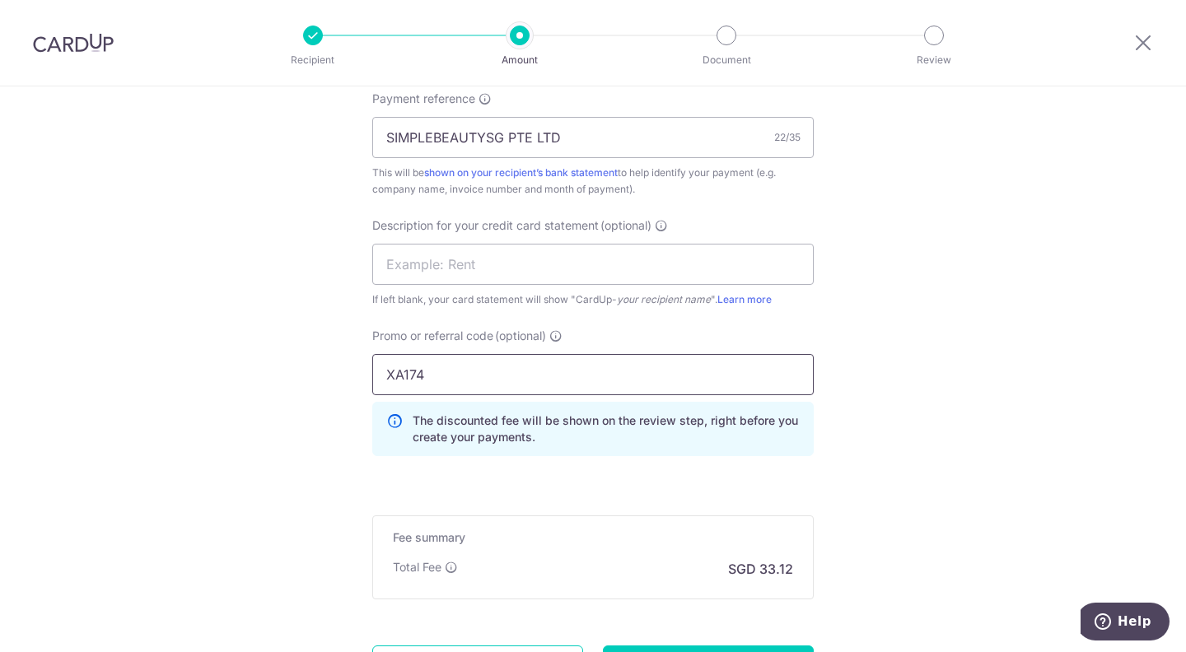
scroll to position [1176, 0]
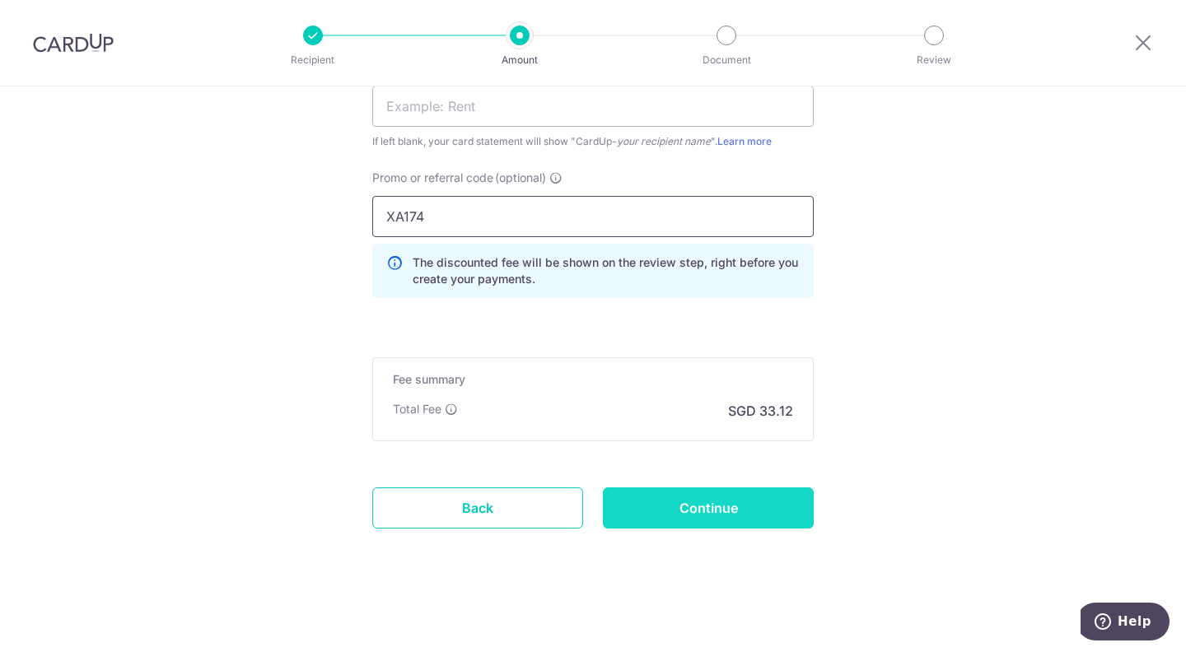
type input "XA174"
click at [755, 516] on input "Continue" at bounding box center [708, 508] width 211 height 41
type input "Create Schedule"
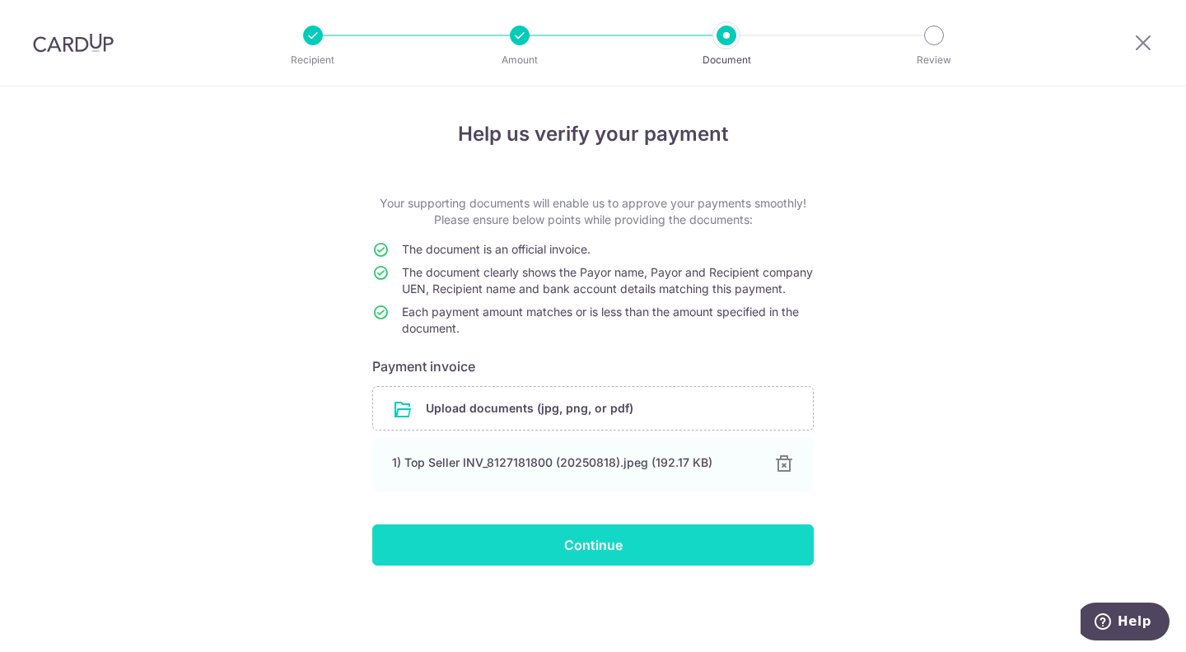
click at [545, 564] on input "Continue" at bounding box center [592, 545] width 441 height 41
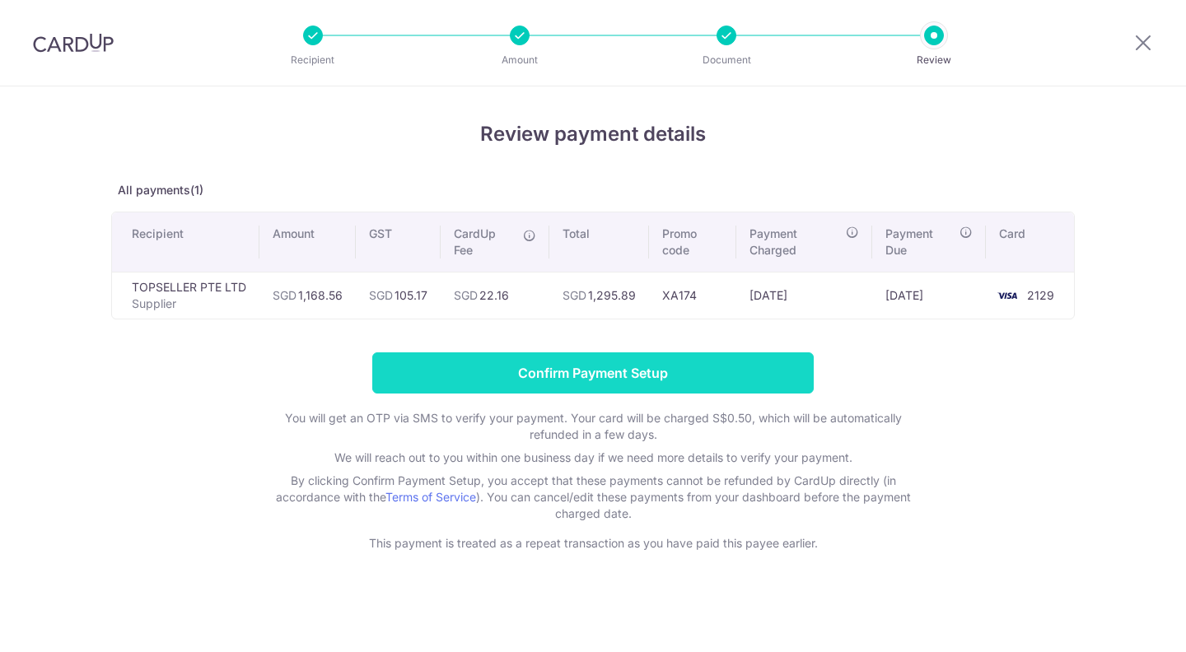
click at [544, 365] on input "Confirm Payment Setup" at bounding box center [592, 372] width 441 height 41
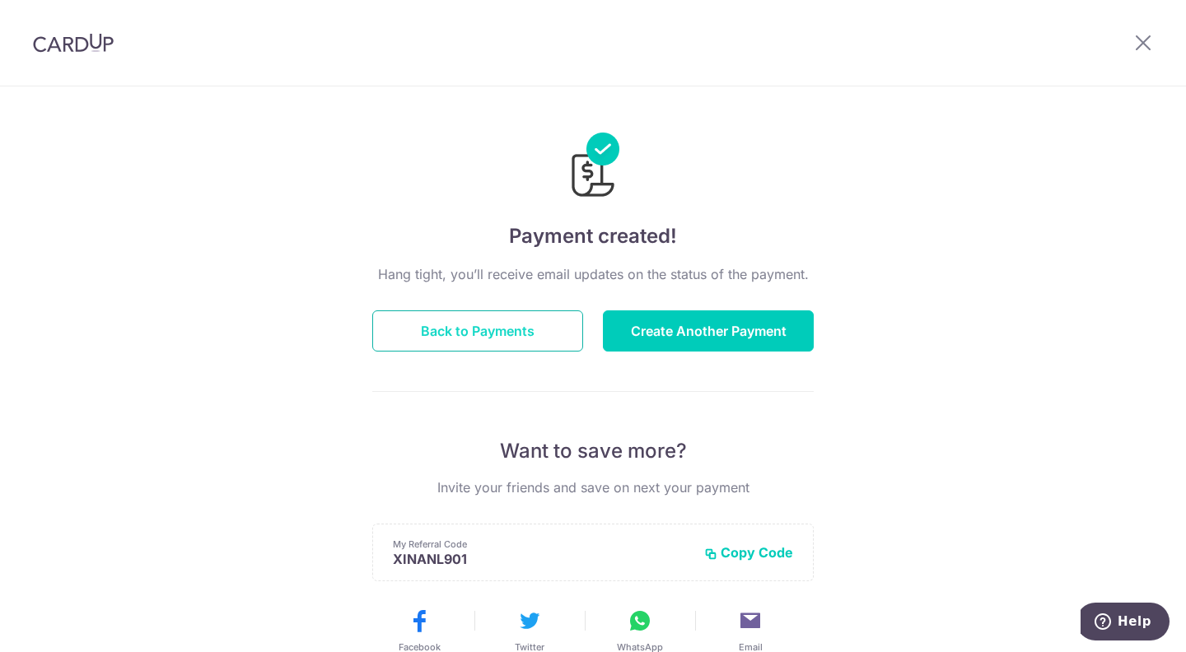
click at [554, 326] on button "Back to Payments" at bounding box center [477, 330] width 211 height 41
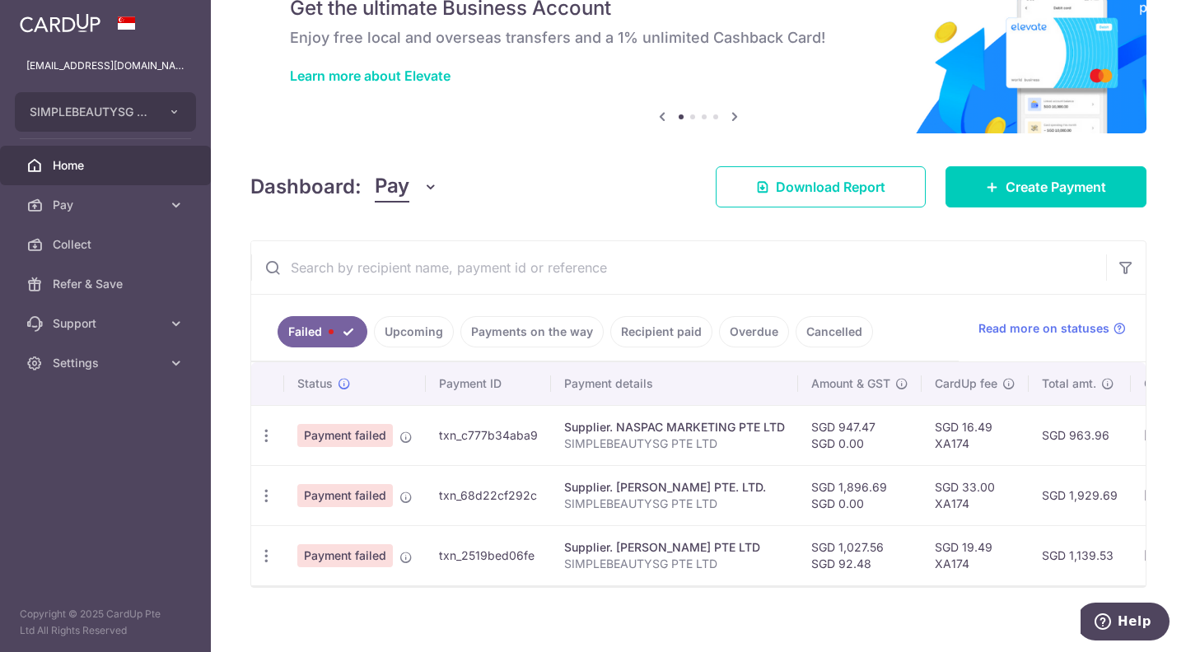
click at [405, 325] on link "Upcoming" at bounding box center [414, 331] width 80 height 31
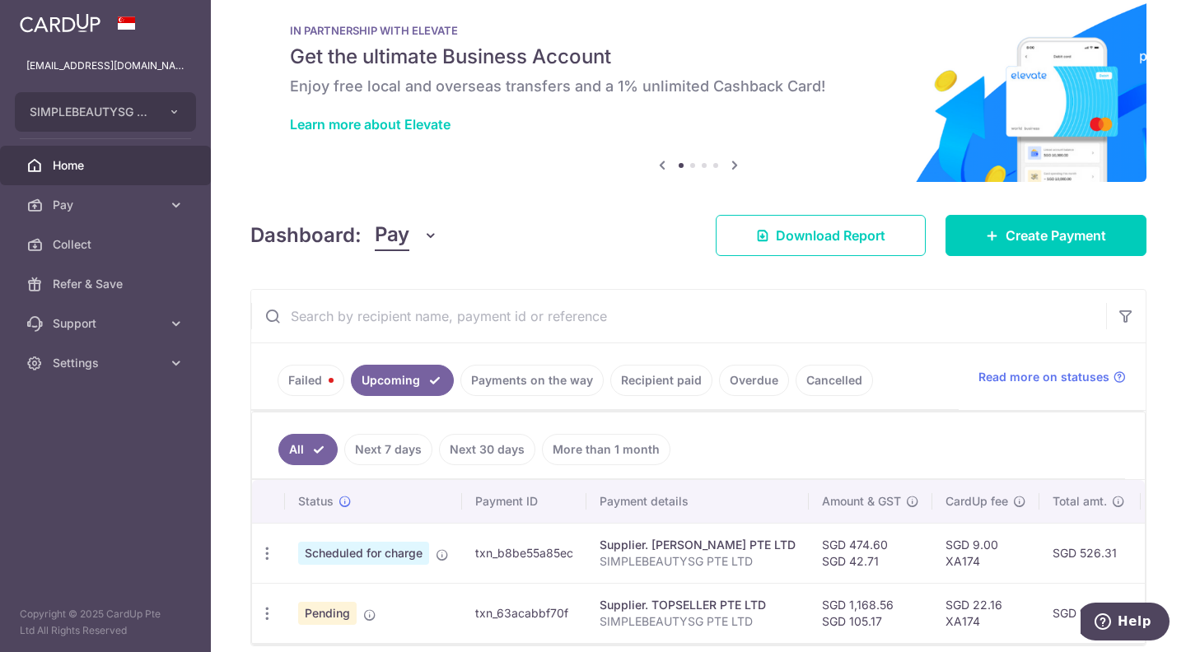
scroll to position [77, 0]
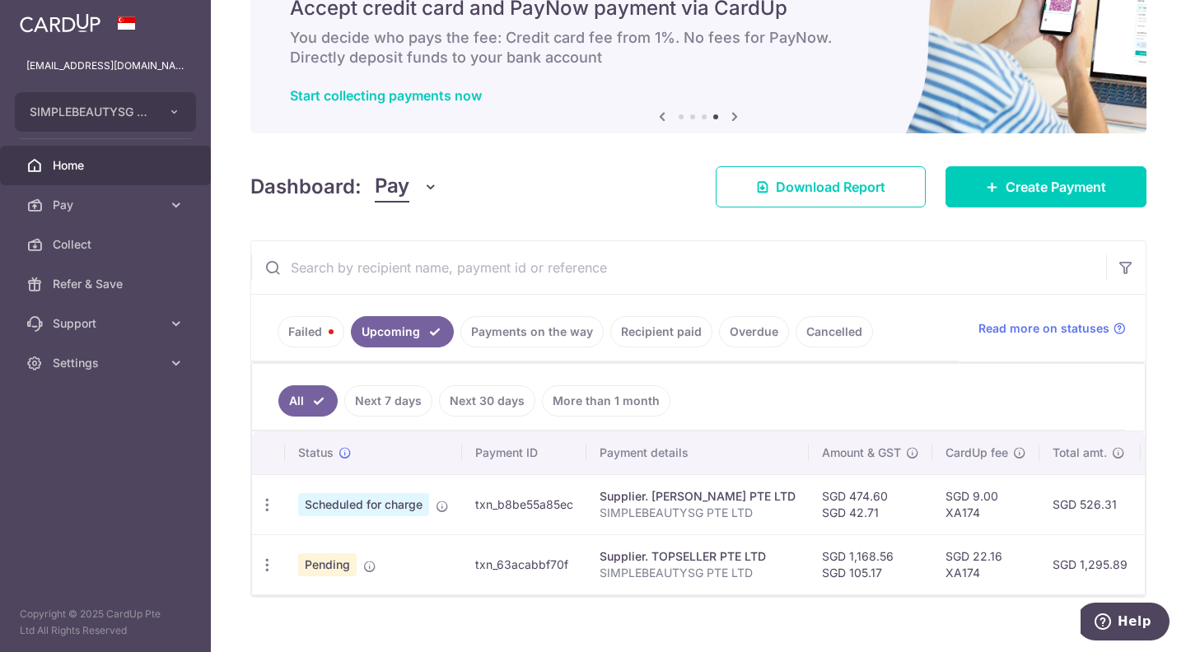
click at [320, 339] on link "Failed" at bounding box center [311, 331] width 67 height 31
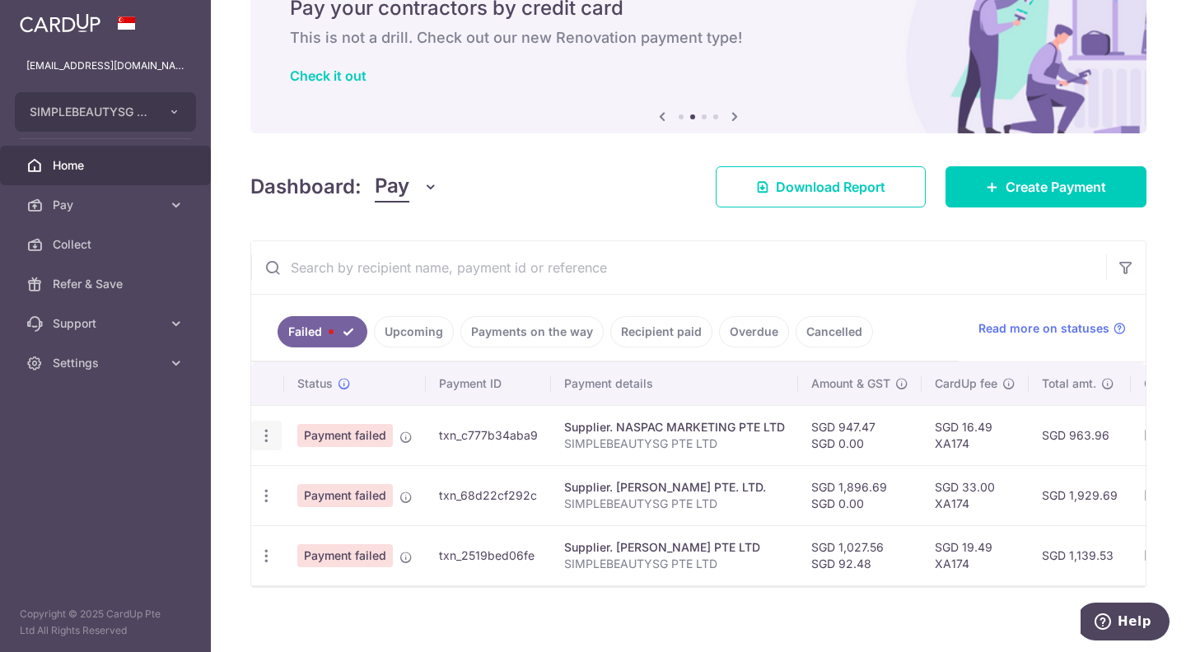
click at [270, 432] on icon "button" at bounding box center [266, 435] width 17 height 17
click at [304, 485] on span "Update payment" at bounding box center [354, 481] width 112 height 20
radio input "true"
type input "947.47"
type input "0.00"
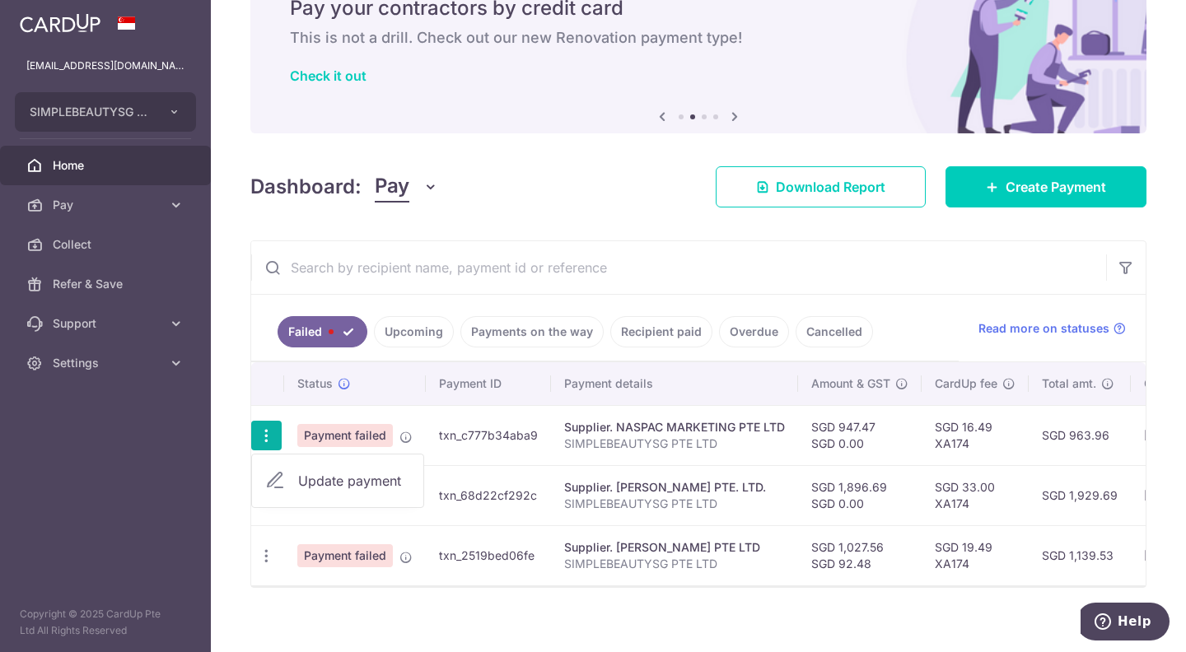
type input "SIMPLEBEAUTYSG PTE LTD"
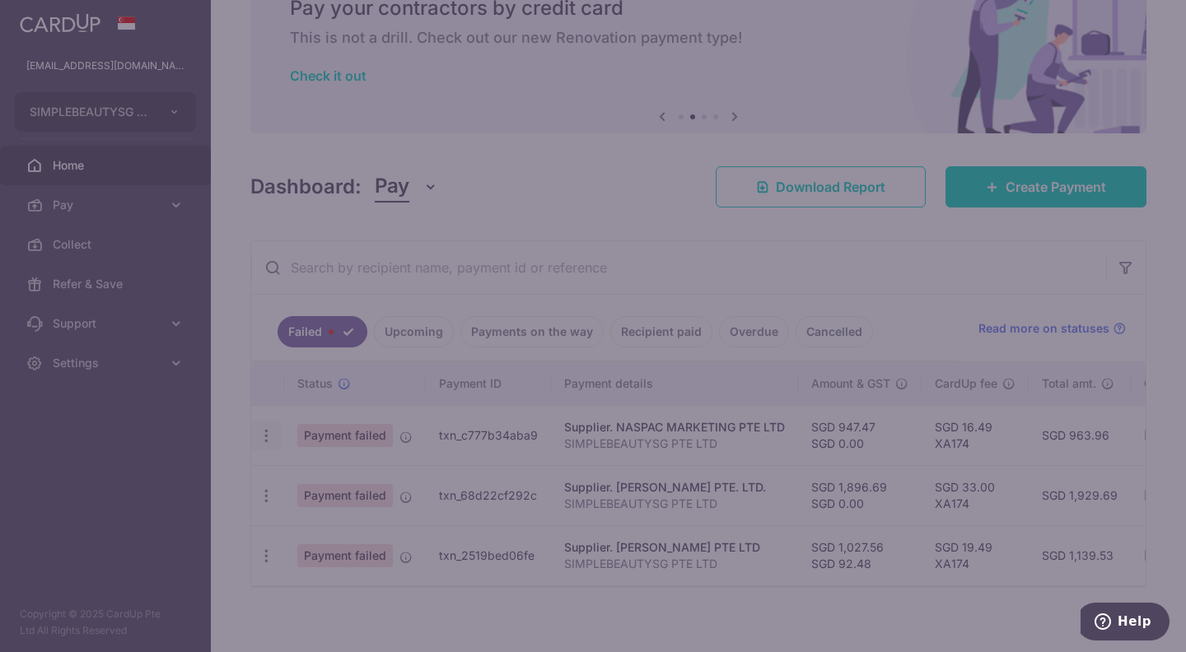
type input "XA174"
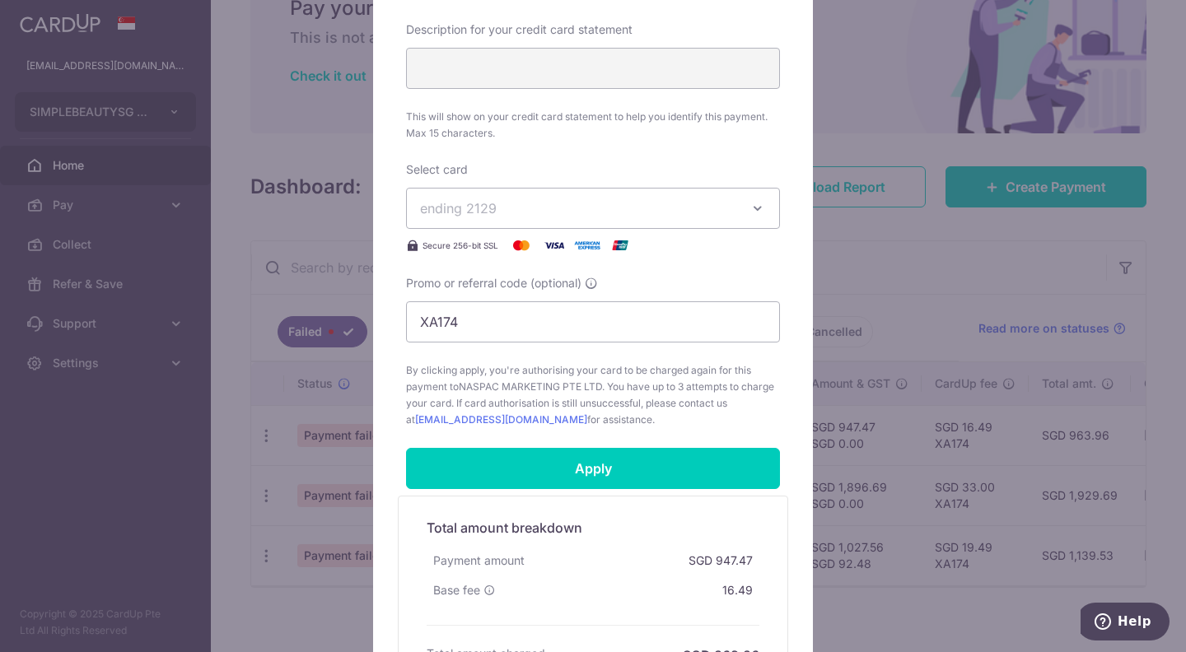
scroll to position [821, 0]
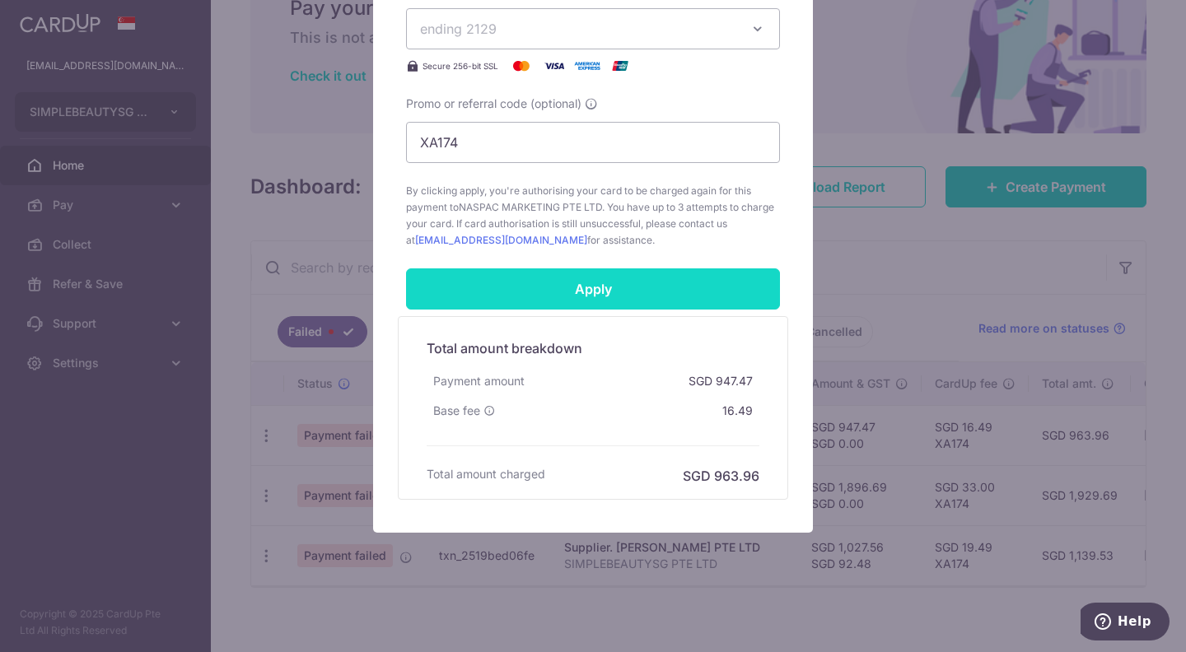
click at [536, 296] on input "Apply" at bounding box center [593, 288] width 374 height 41
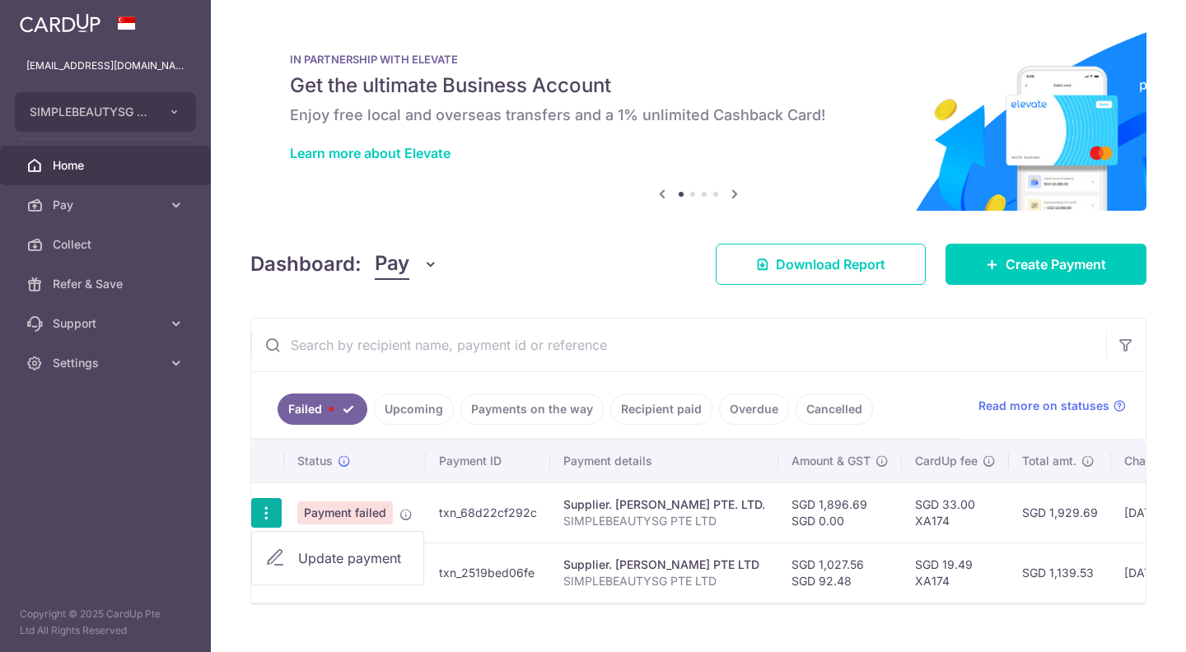
click at [305, 560] on span "Update payment" at bounding box center [354, 559] width 112 height 20
radio input "true"
type input "1,896.69"
type input "0.00"
type input "SIMPLEBEAUTYSG PTE LTD"
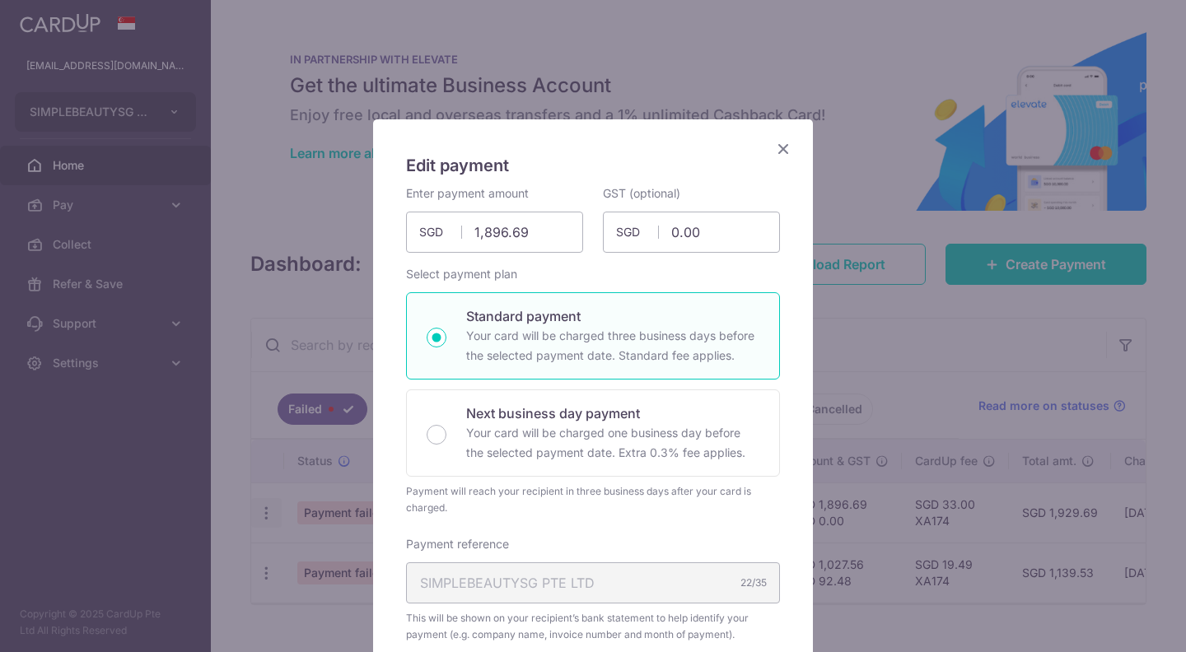
type input "XA174"
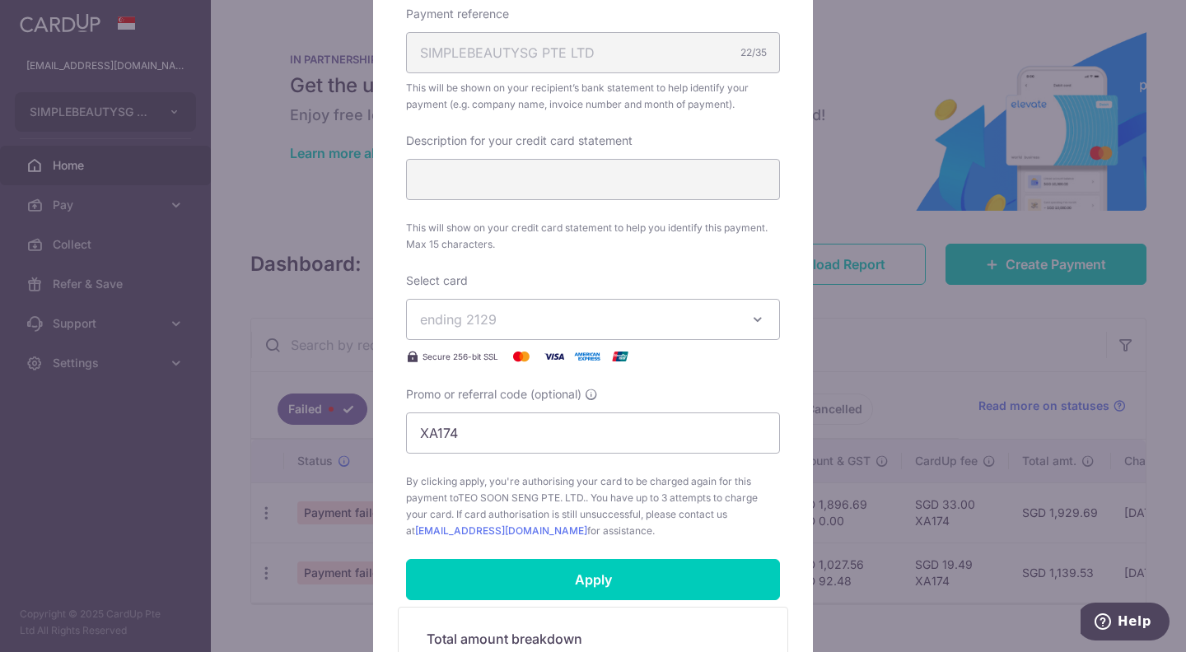
scroll to position [821, 0]
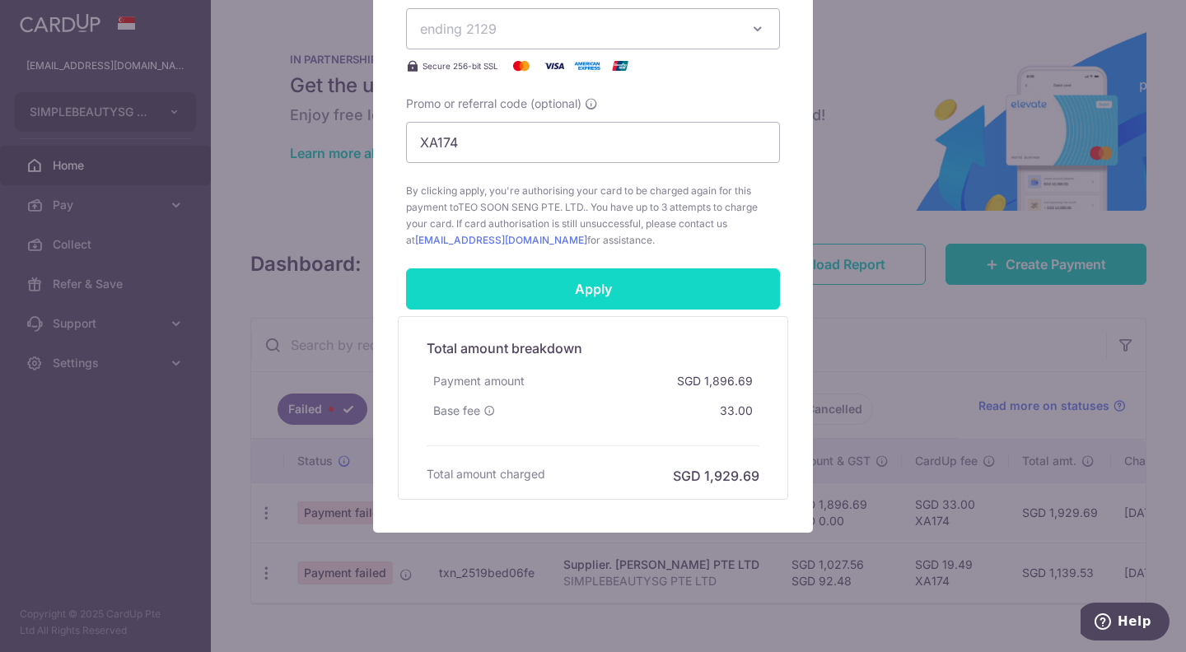
click at [631, 281] on input "Apply" at bounding box center [593, 288] width 374 height 41
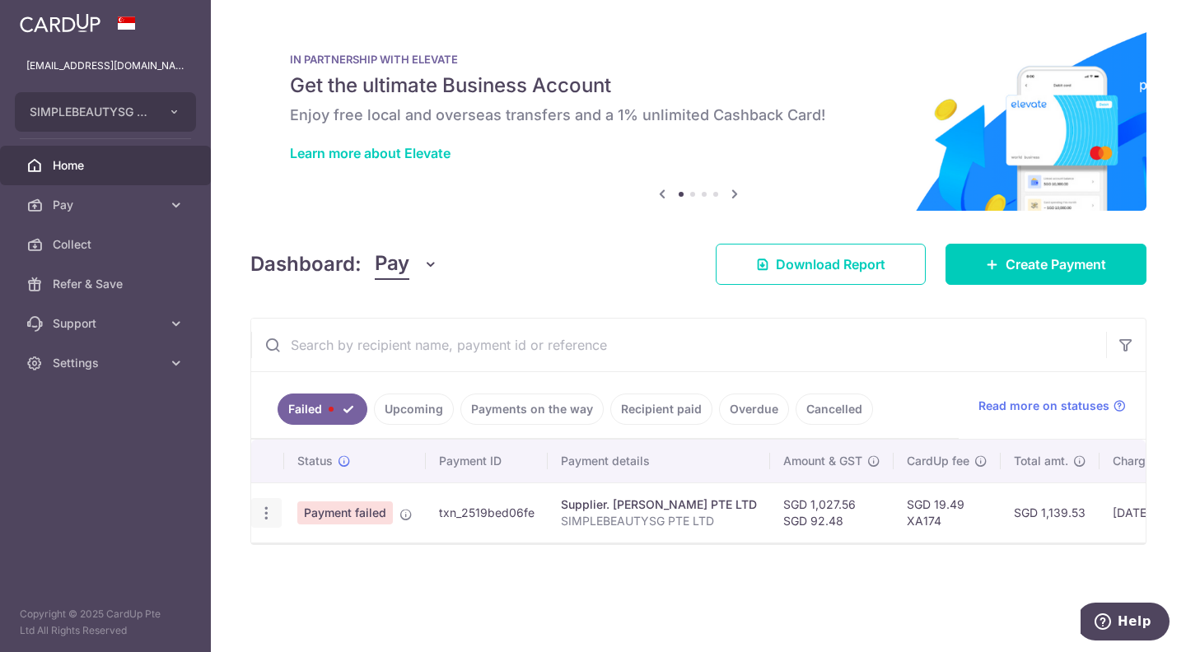
click at [267, 516] on icon "button" at bounding box center [266, 513] width 17 height 17
click at [312, 558] on span "Update payment" at bounding box center [354, 559] width 112 height 20
radio input "true"
type input "1,027.56"
type input "92.48"
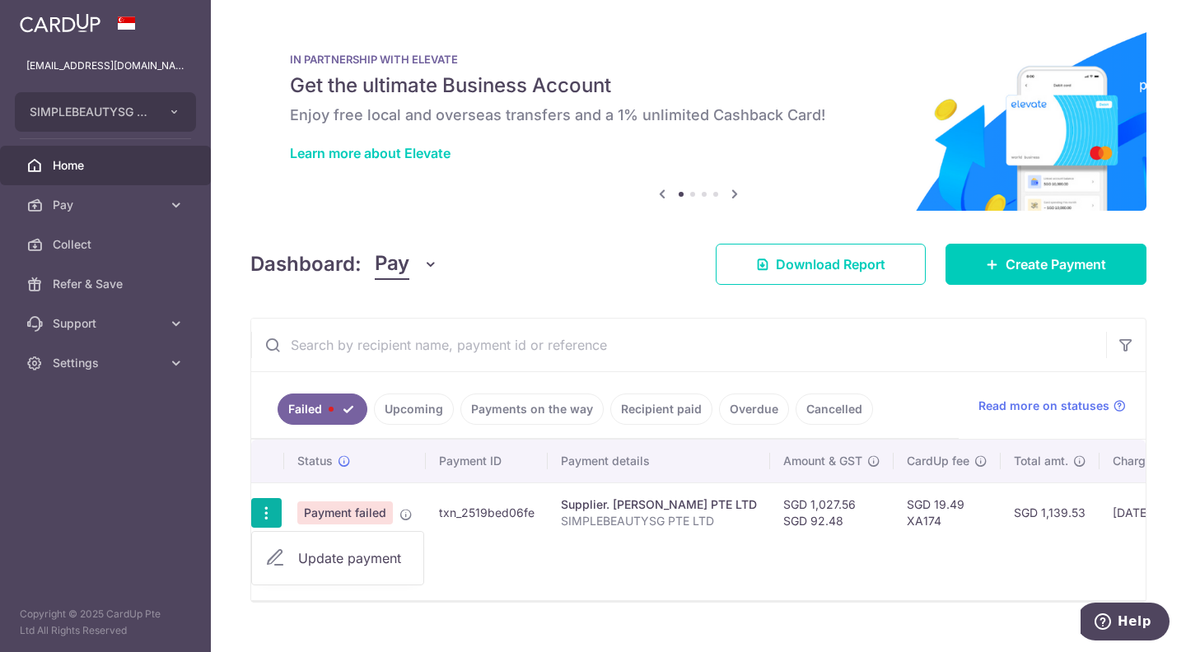
type input "SIMPLEBEAUTYSG PTE LTD"
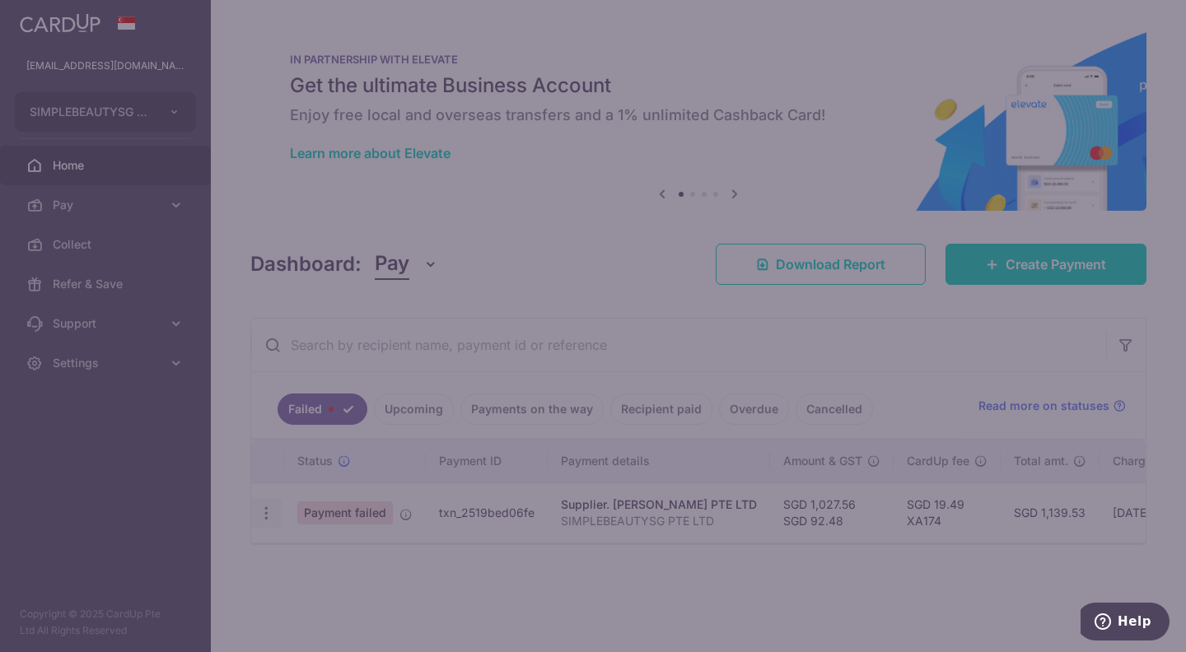
type input "XA174"
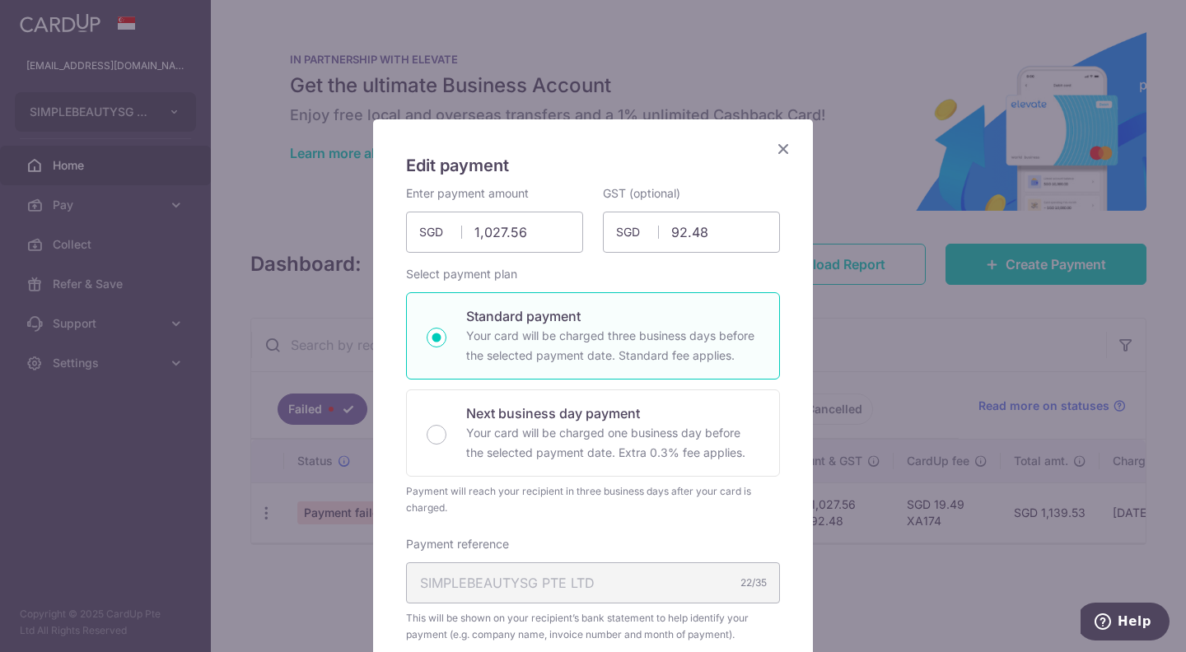
scroll to position [821, 0]
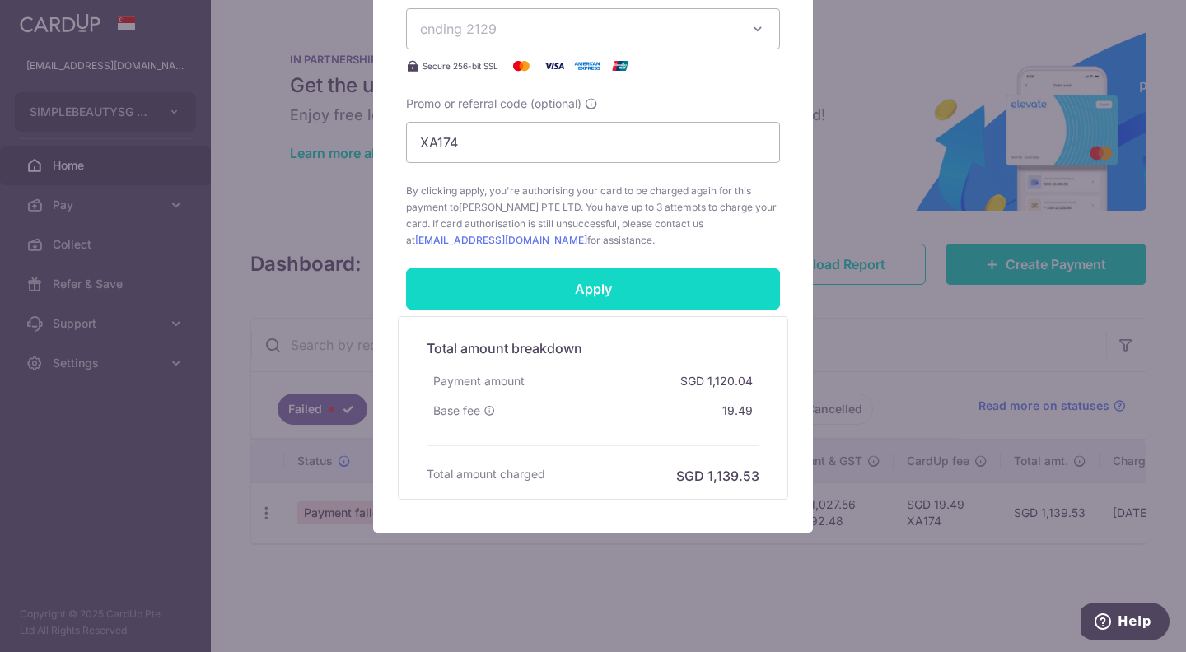
click at [623, 287] on input "Apply" at bounding box center [593, 288] width 374 height 41
